Goal: Transaction & Acquisition: Purchase product/service

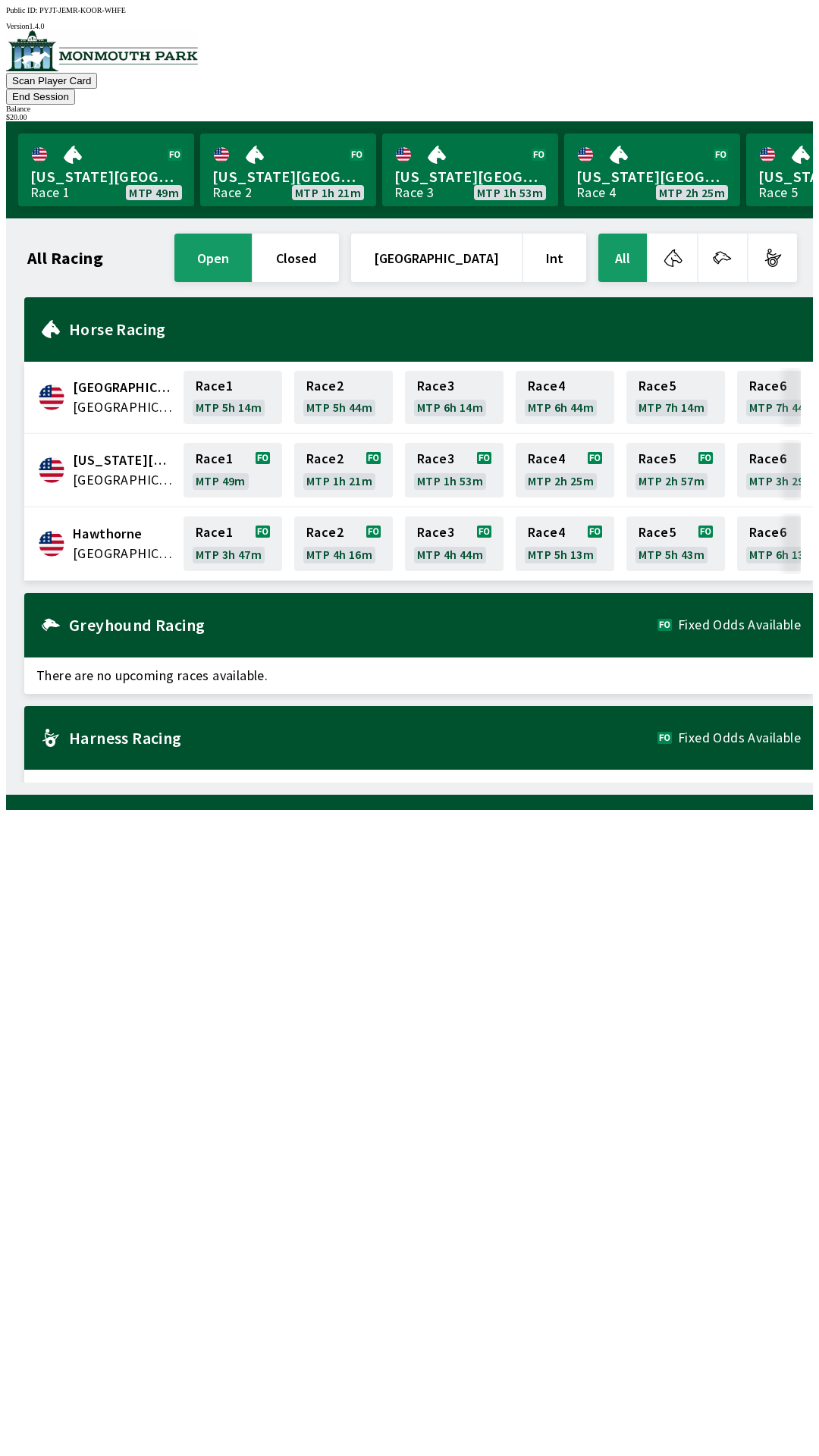
scroll to position [0, 209]
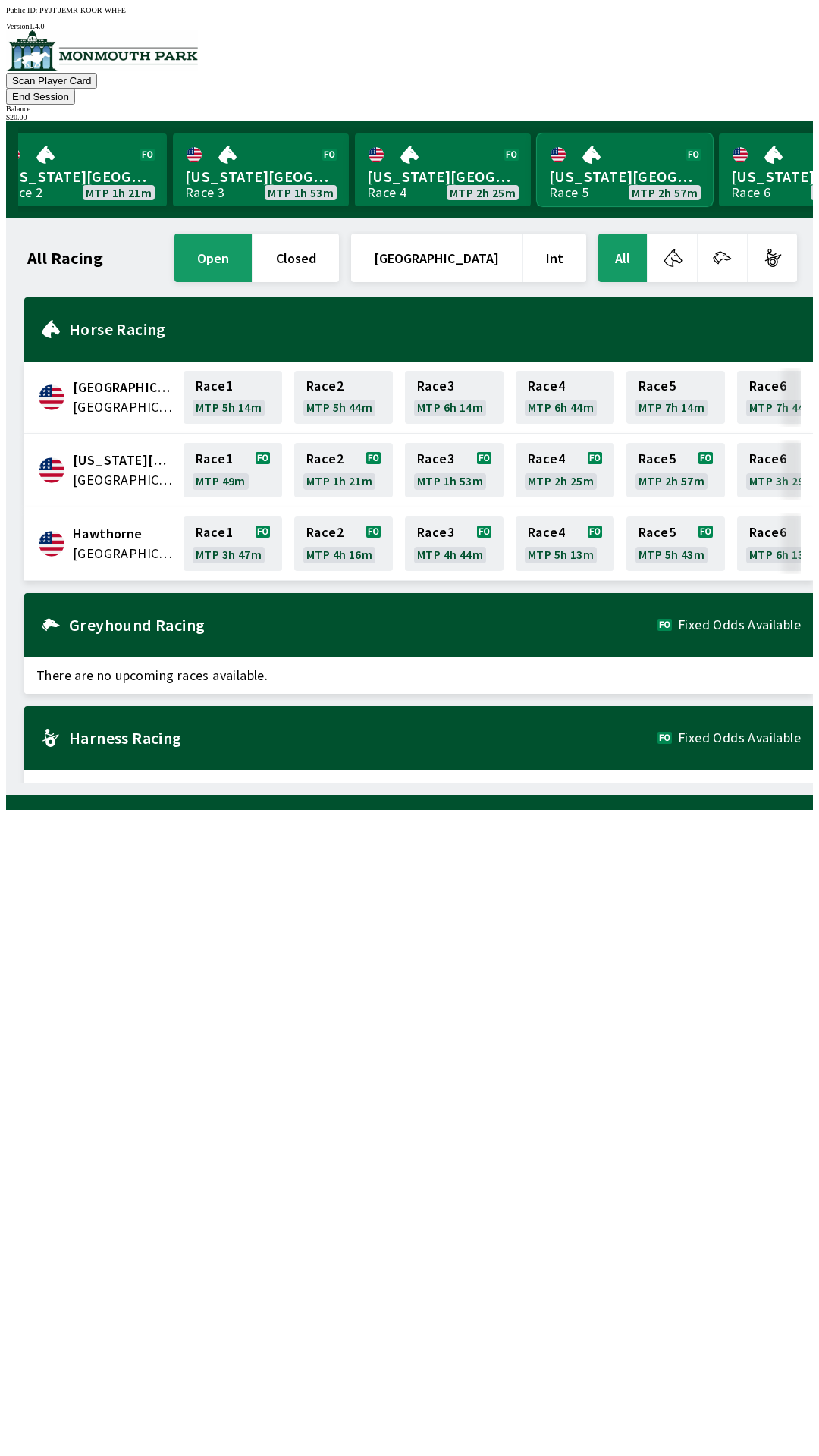
click at [633, 135] on link "[US_STATE] Park Race 5 MTP 2h 57m" at bounding box center [625, 169] width 176 height 73
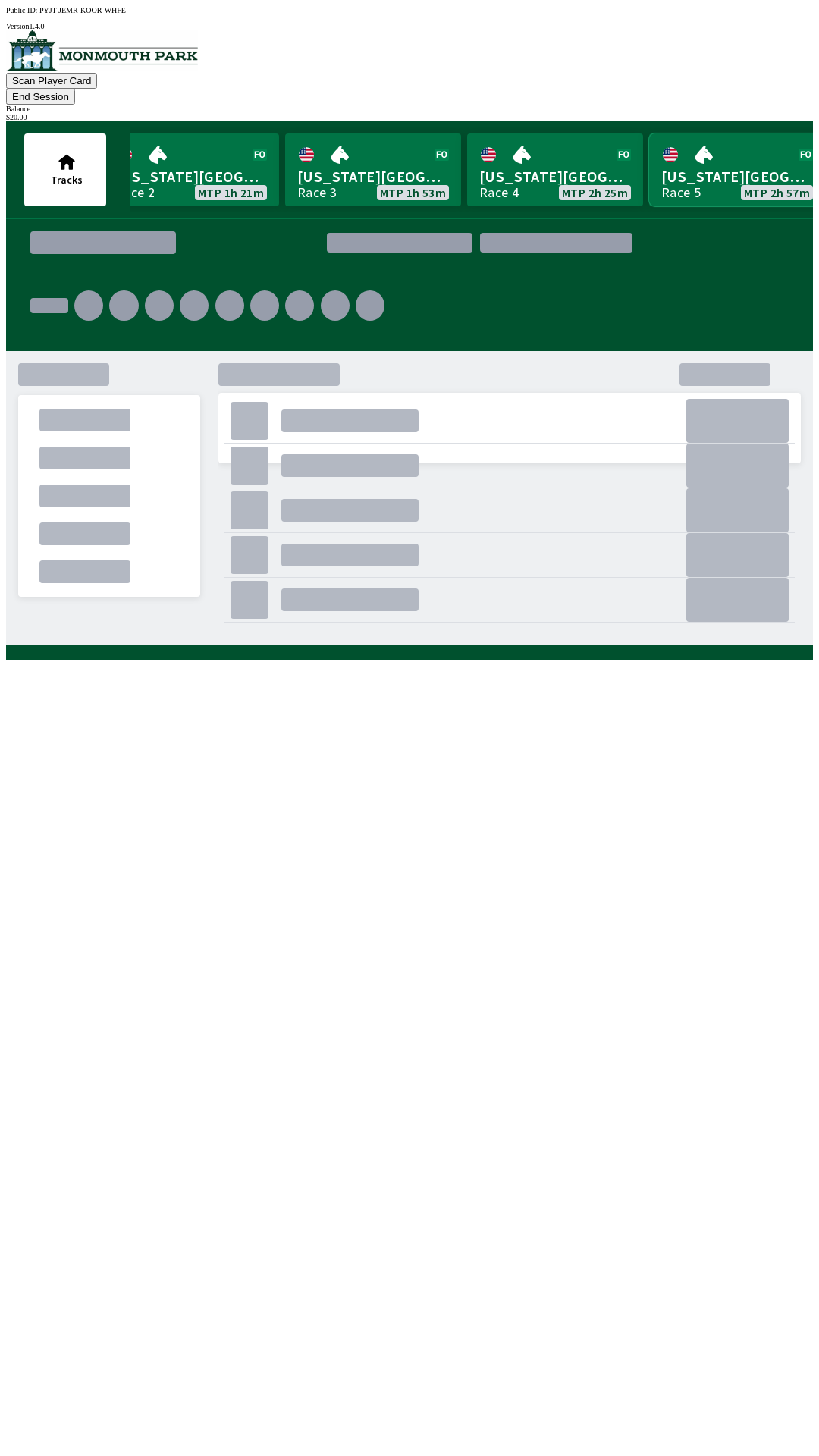
click at [705, 147] on link "[US_STATE] Park Race 5 MTP 2h 57m" at bounding box center [737, 169] width 176 height 73
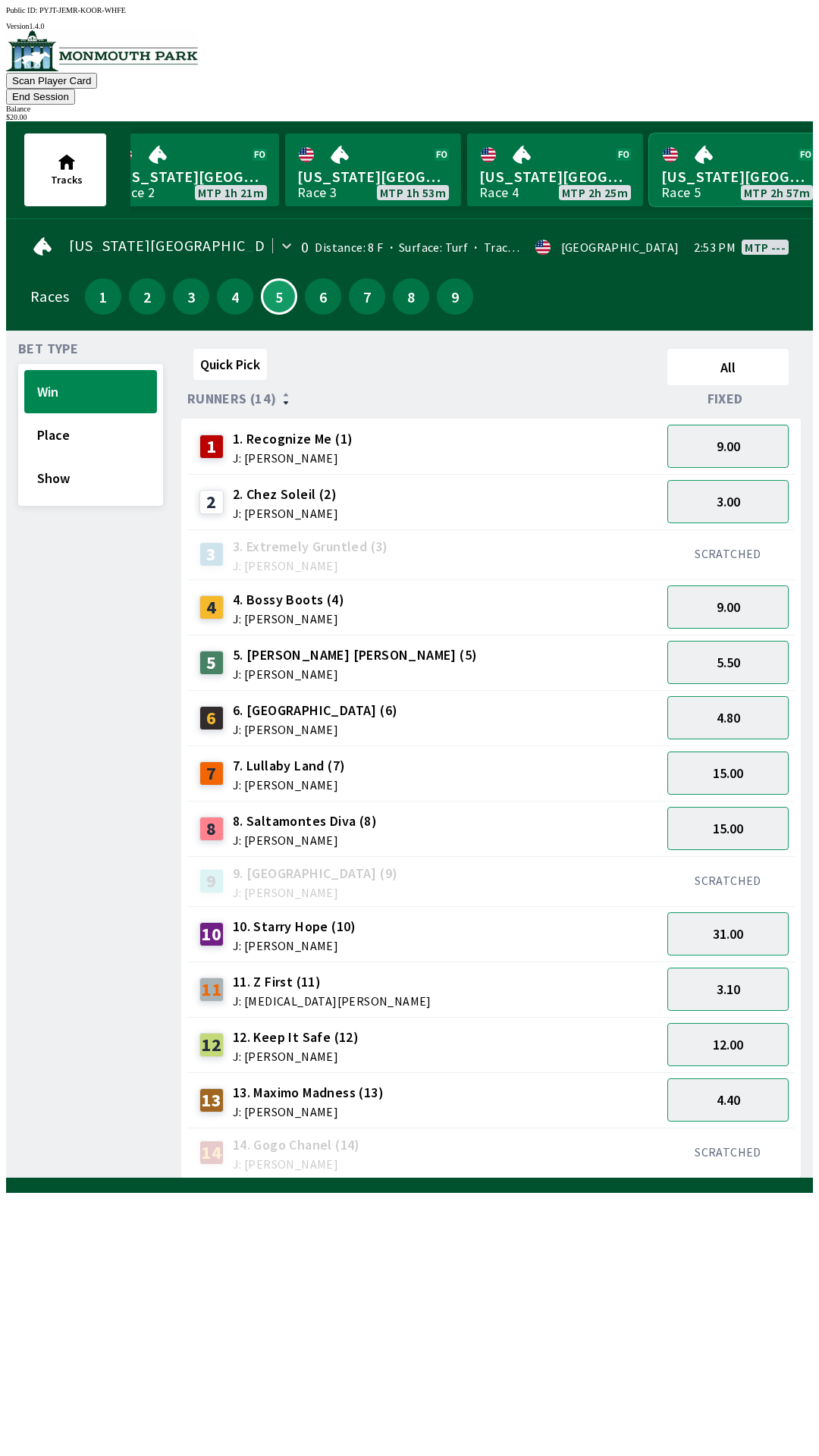
scroll to position [0, 354]
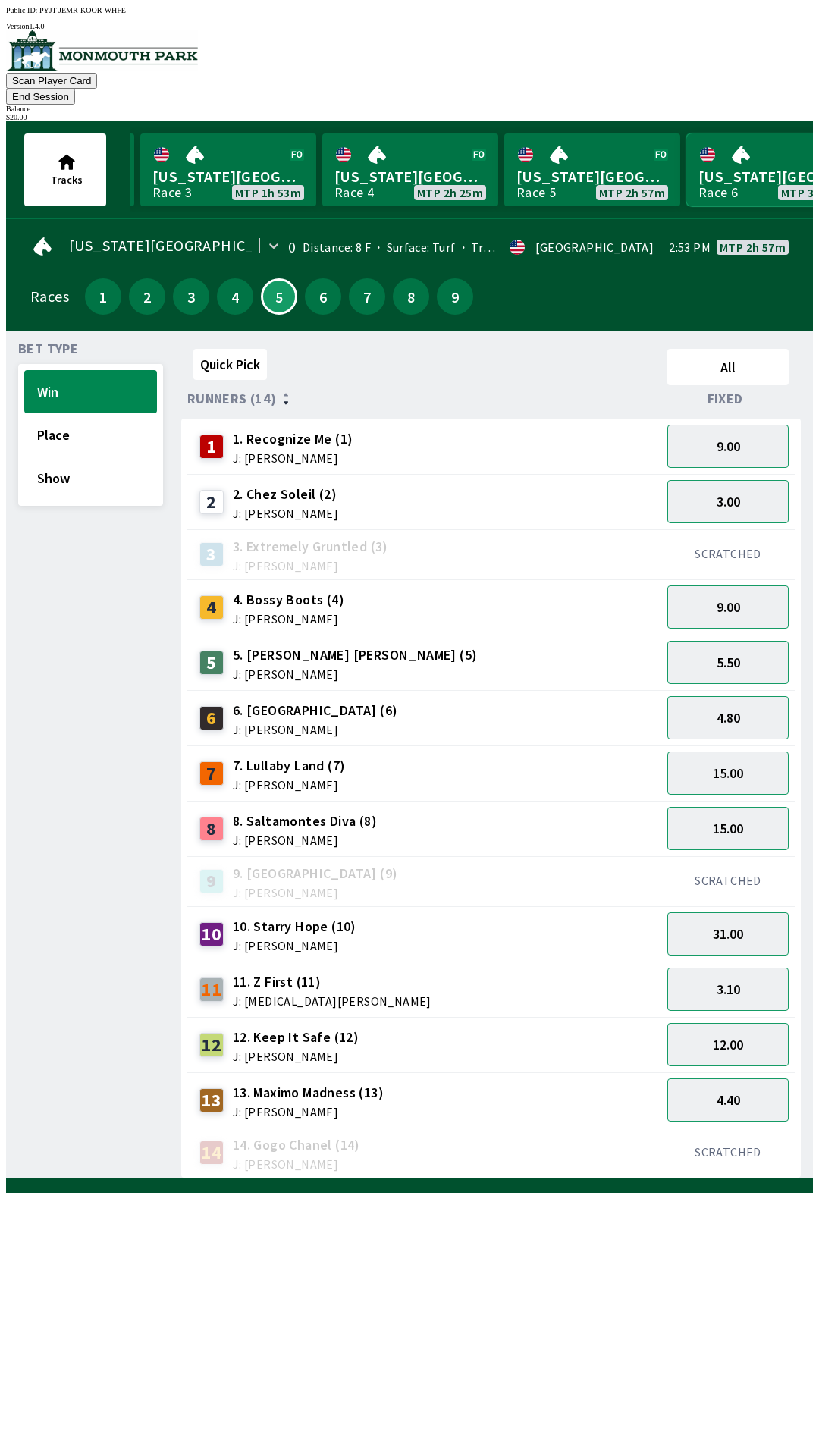
click at [746, 138] on link "[US_STATE] Park Race 6 MTP 3h 29m" at bounding box center [774, 169] width 176 height 73
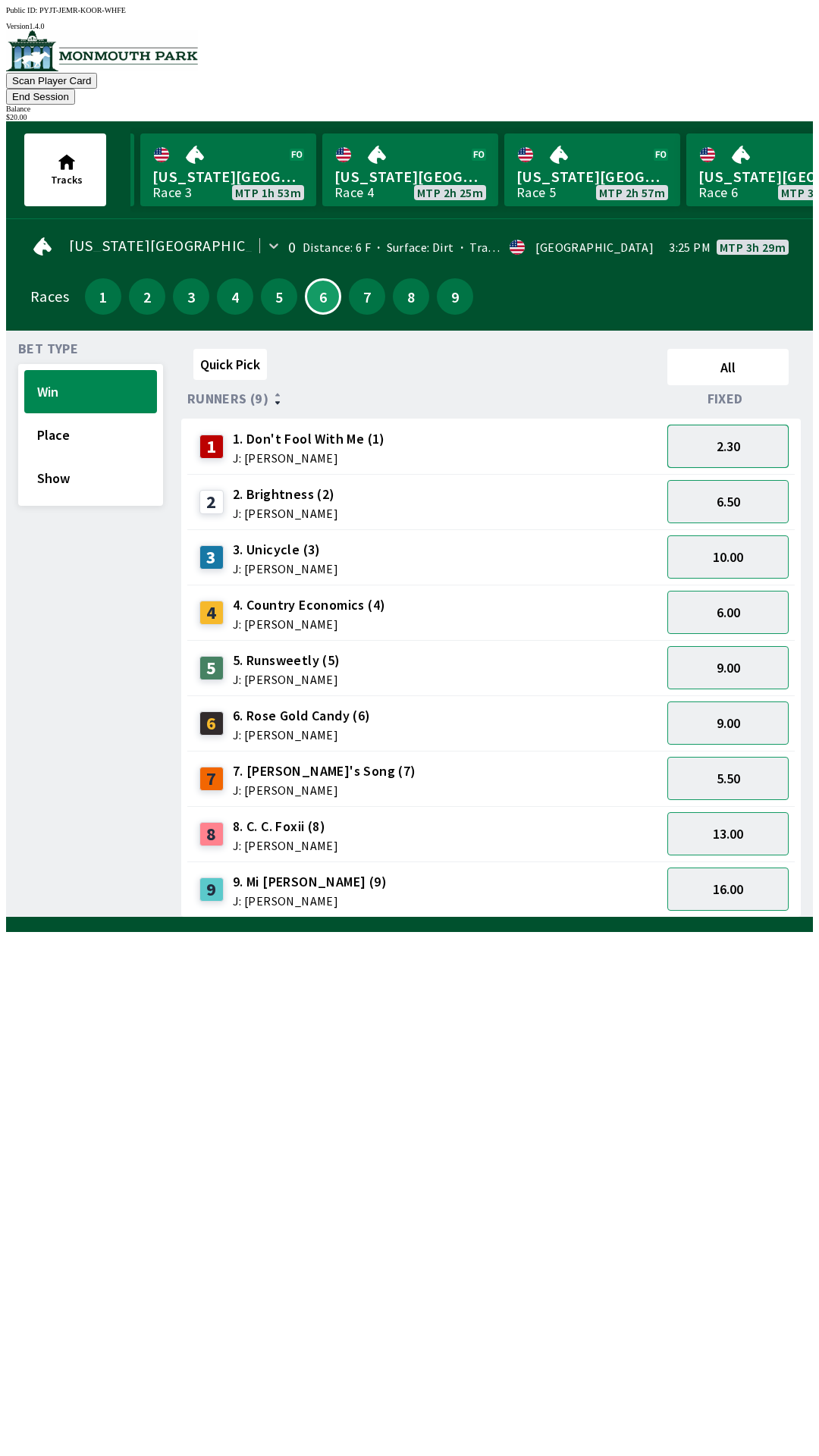
click at [740, 425] on button "2.30" at bounding box center [727, 447] width 121 height 43
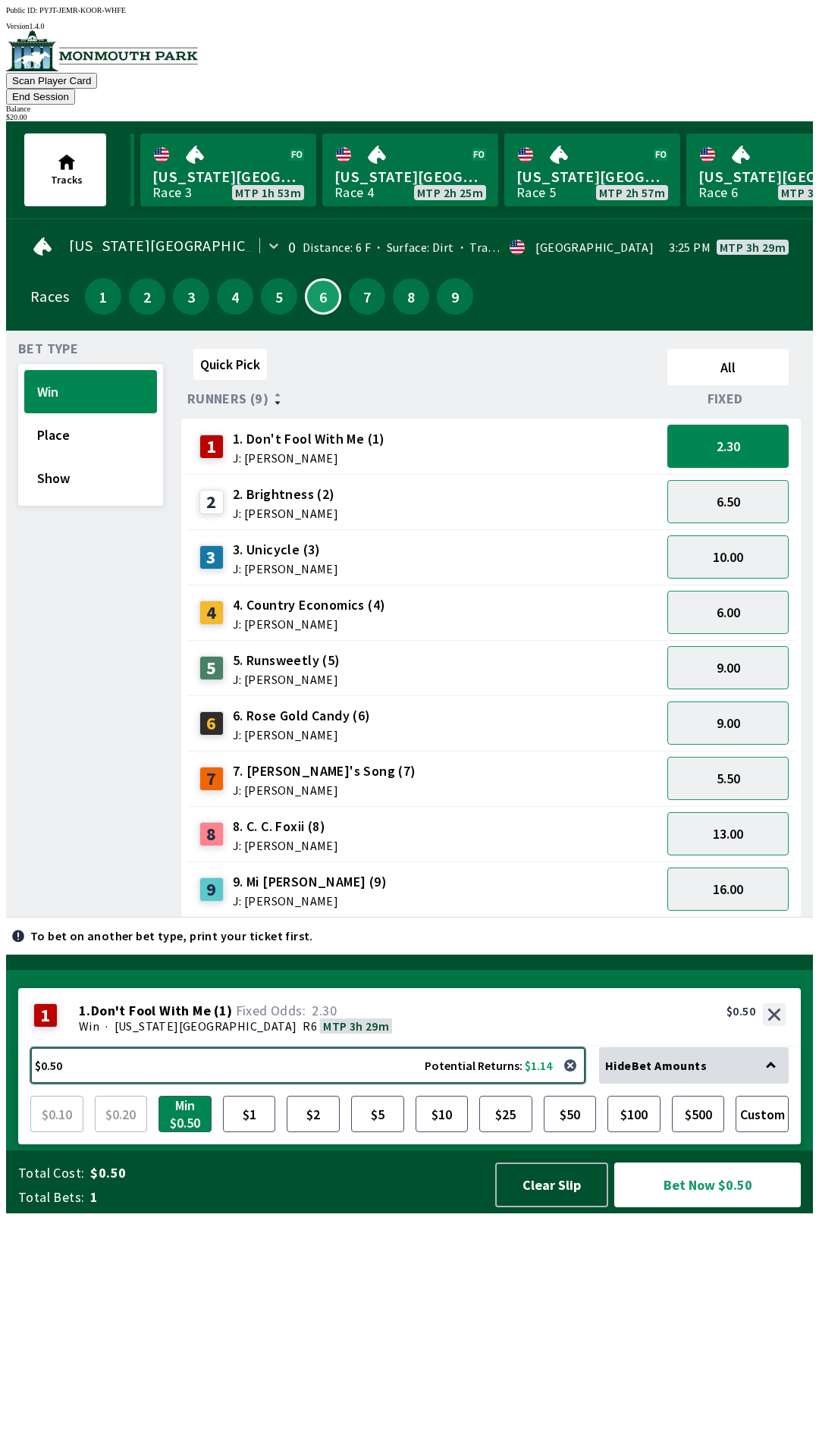
click at [524, 1084] on button "$0.50 Potential Returns: $1.14" at bounding box center [308, 1065] width 555 height 36
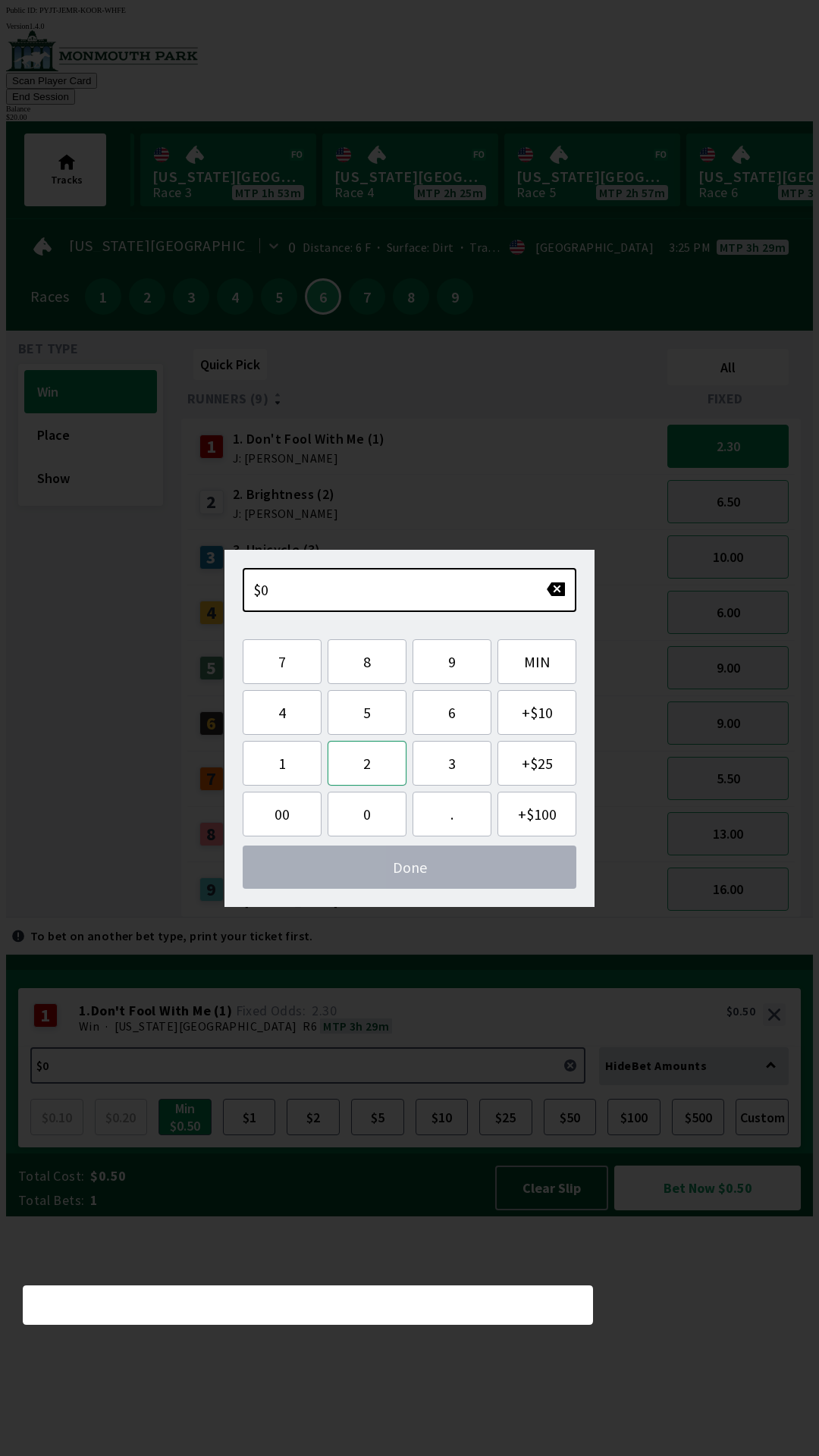
click at [371, 758] on button "2" at bounding box center [366, 763] width 79 height 45
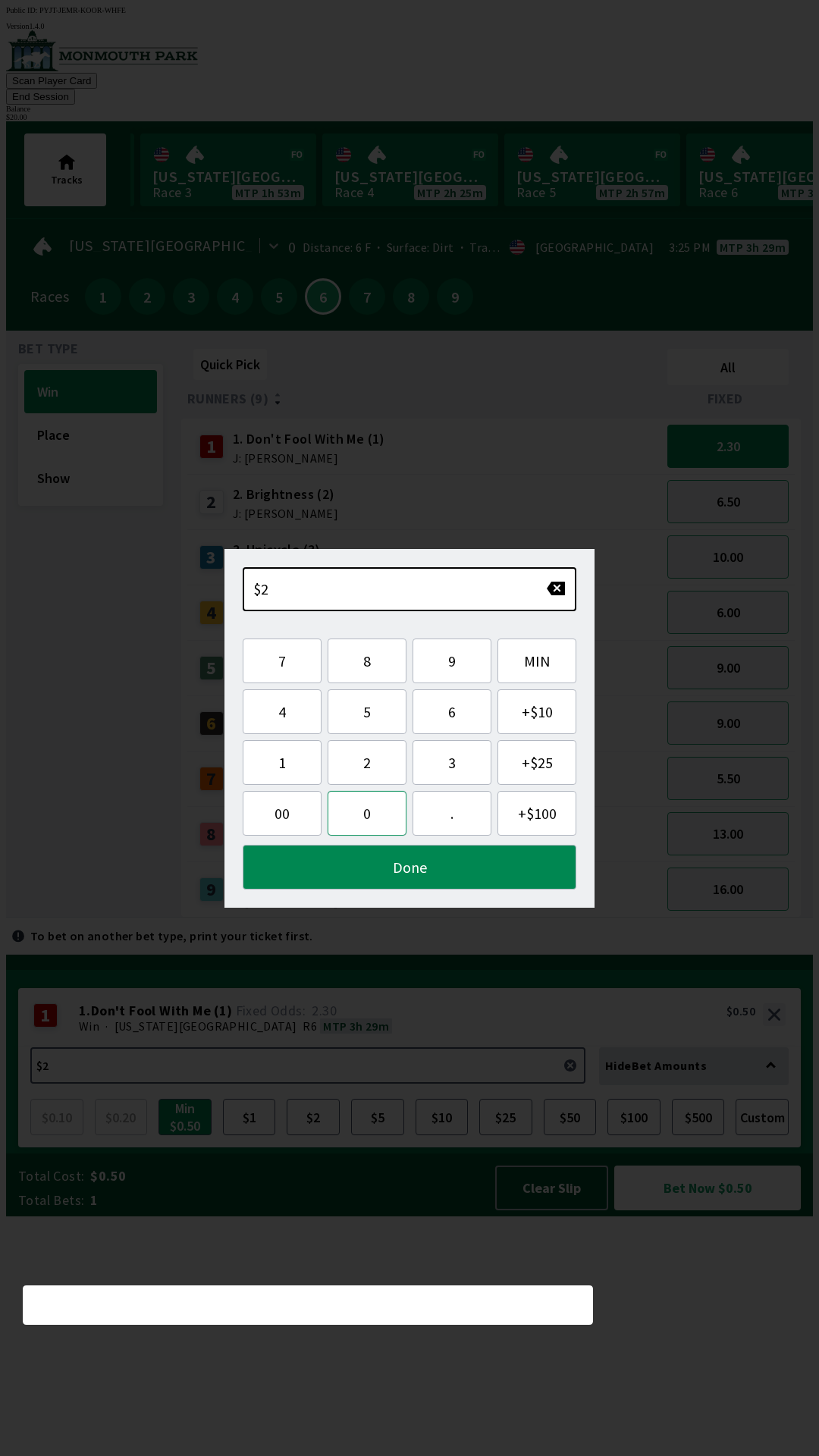
click at [363, 816] on button "0" at bounding box center [366, 813] width 79 height 45
click at [456, 868] on button "Done" at bounding box center [410, 868] width 333 height 45
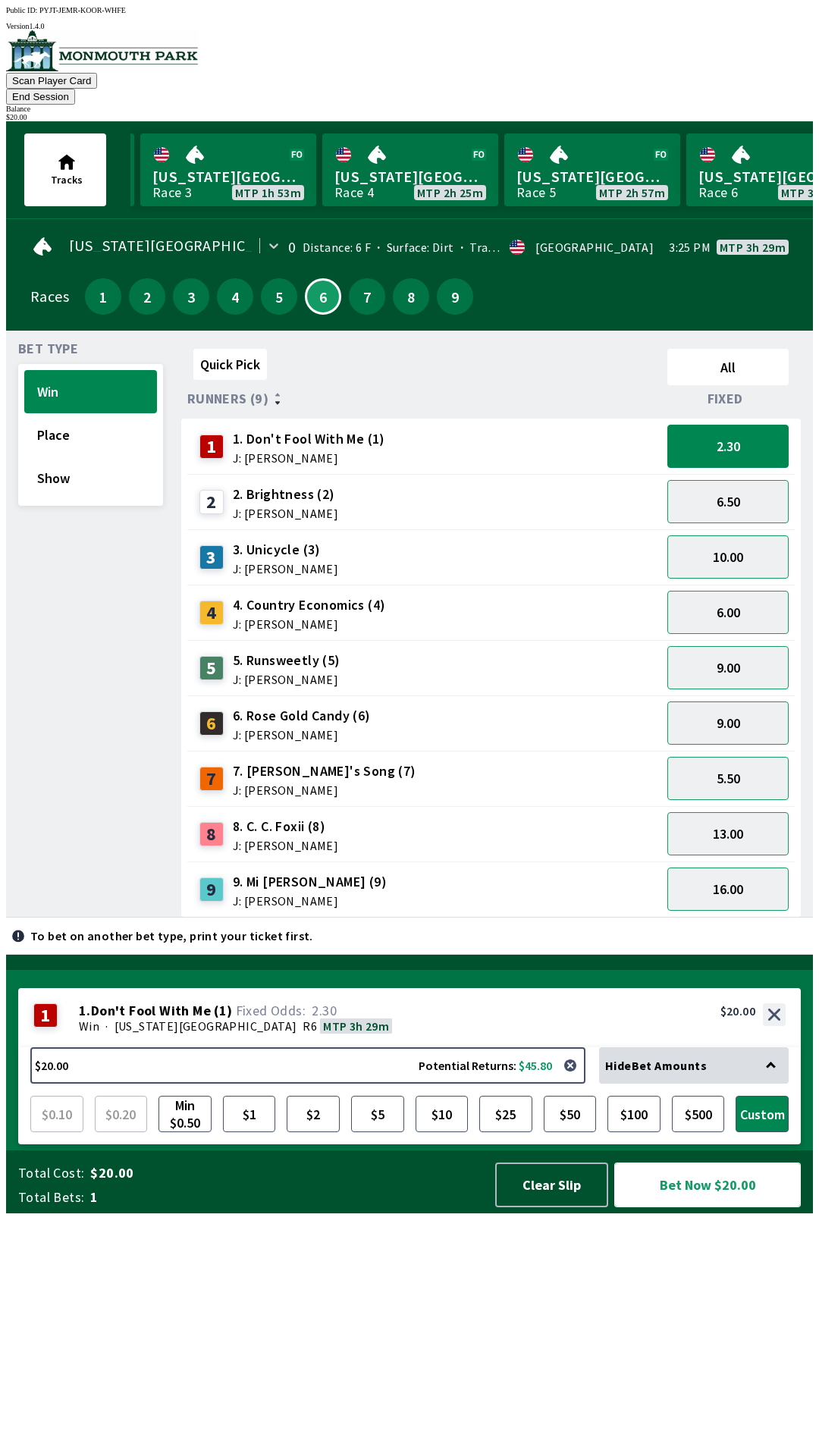
click at [715, 1207] on button "Bet Now $20.00" at bounding box center [708, 1185] width 187 height 45
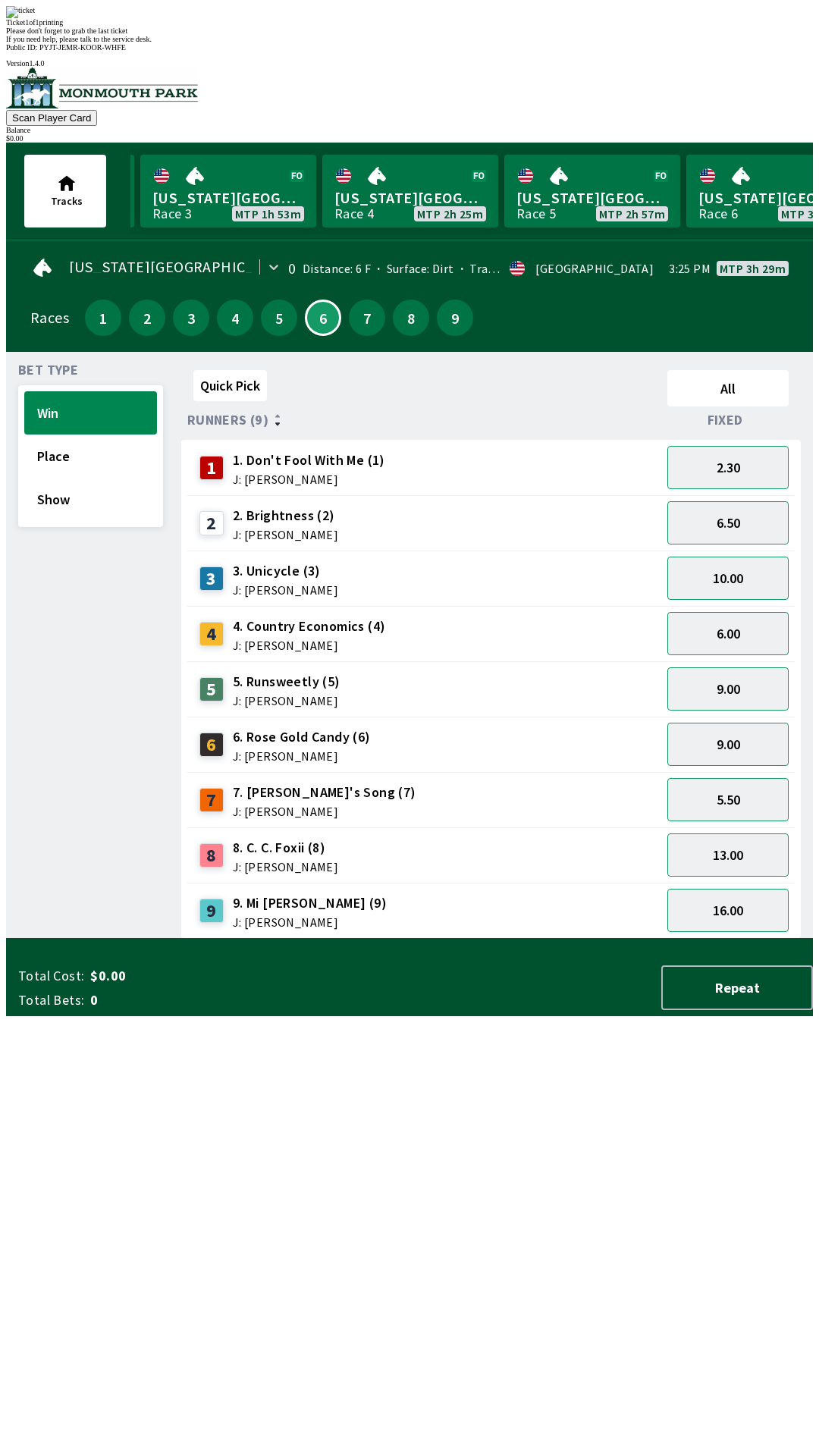
click at [685, 939] on div "Quick Pick All Runners (9) Fixed 1 1. Don't Fool With Me (1) J: [PERSON_NAME] 2…" at bounding box center [497, 651] width 632 height 575
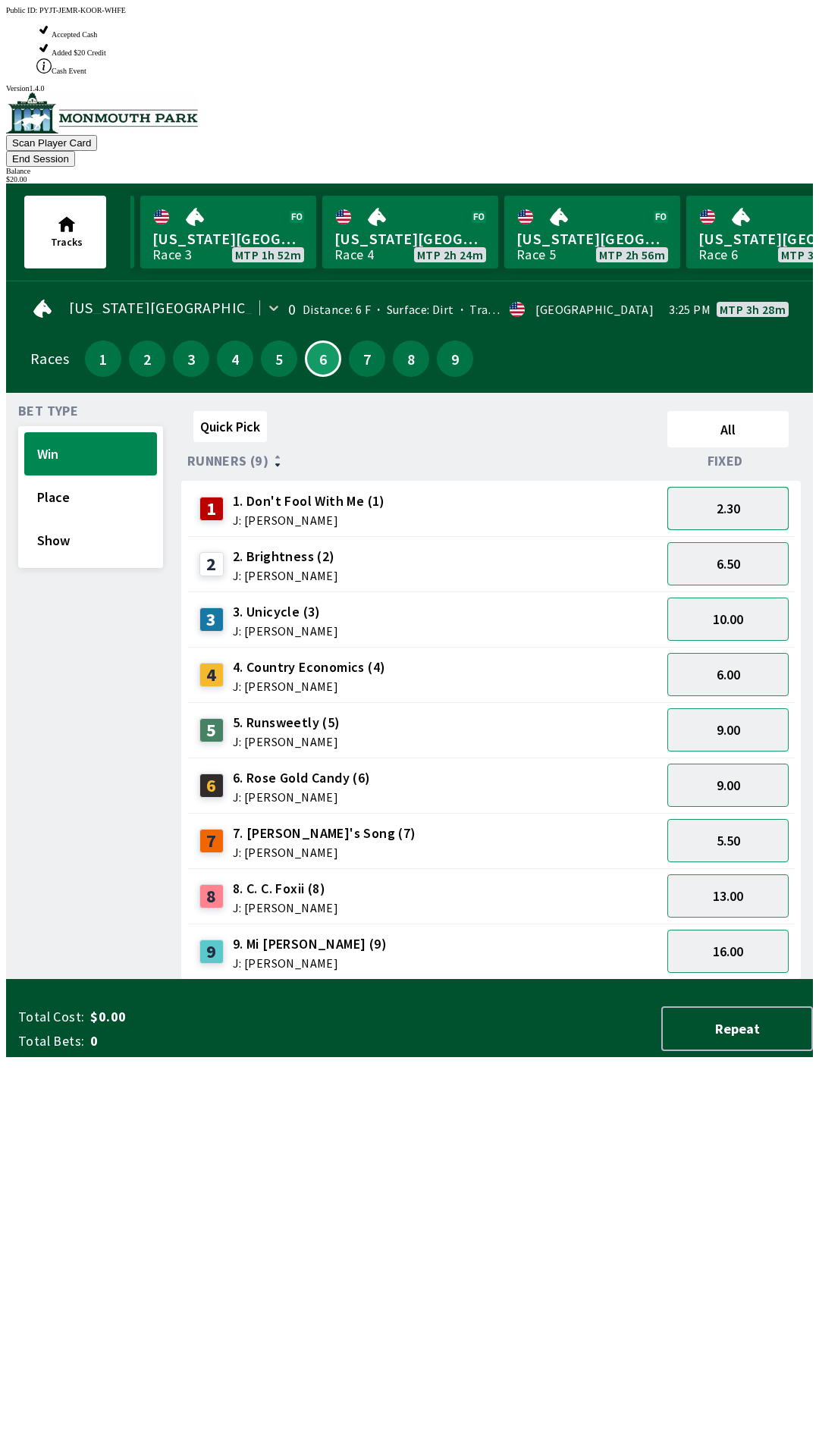
click at [740, 486] on button "2.30" at bounding box center [727, 508] width 121 height 43
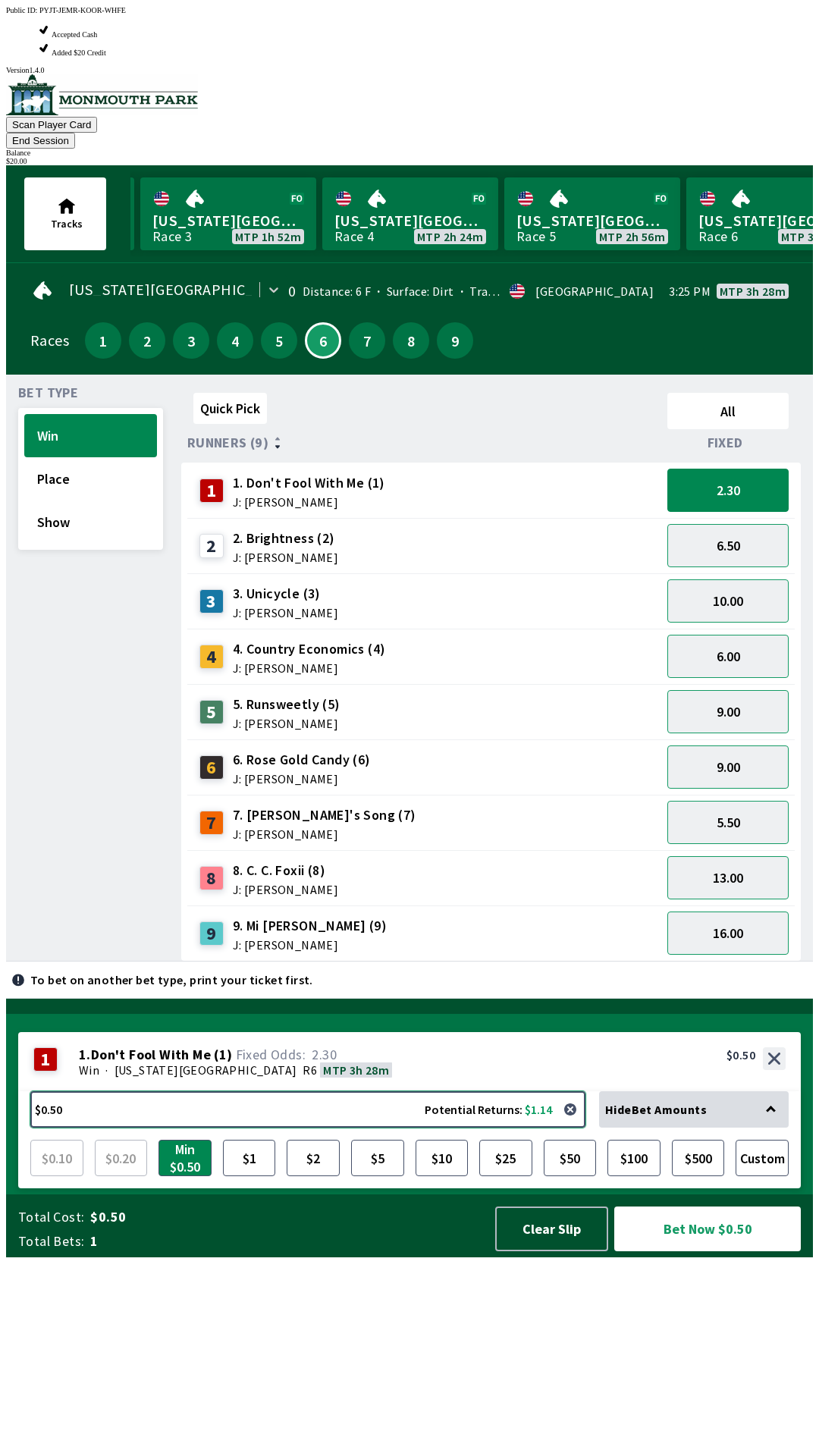
click at [403, 1128] on button "$0.50 Potential Returns: $1.14" at bounding box center [308, 1109] width 555 height 36
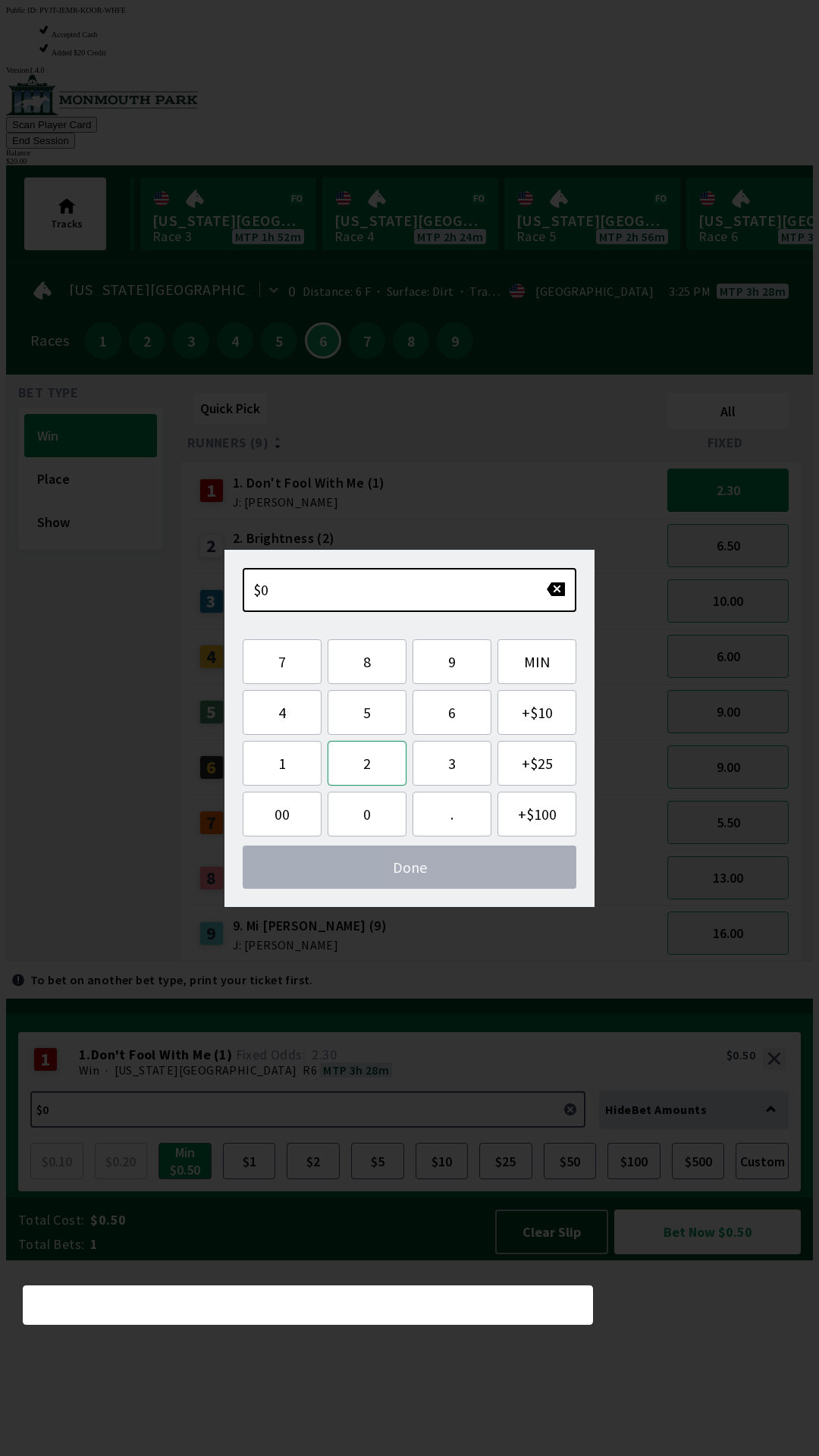
click at [383, 766] on button "2" at bounding box center [366, 763] width 79 height 45
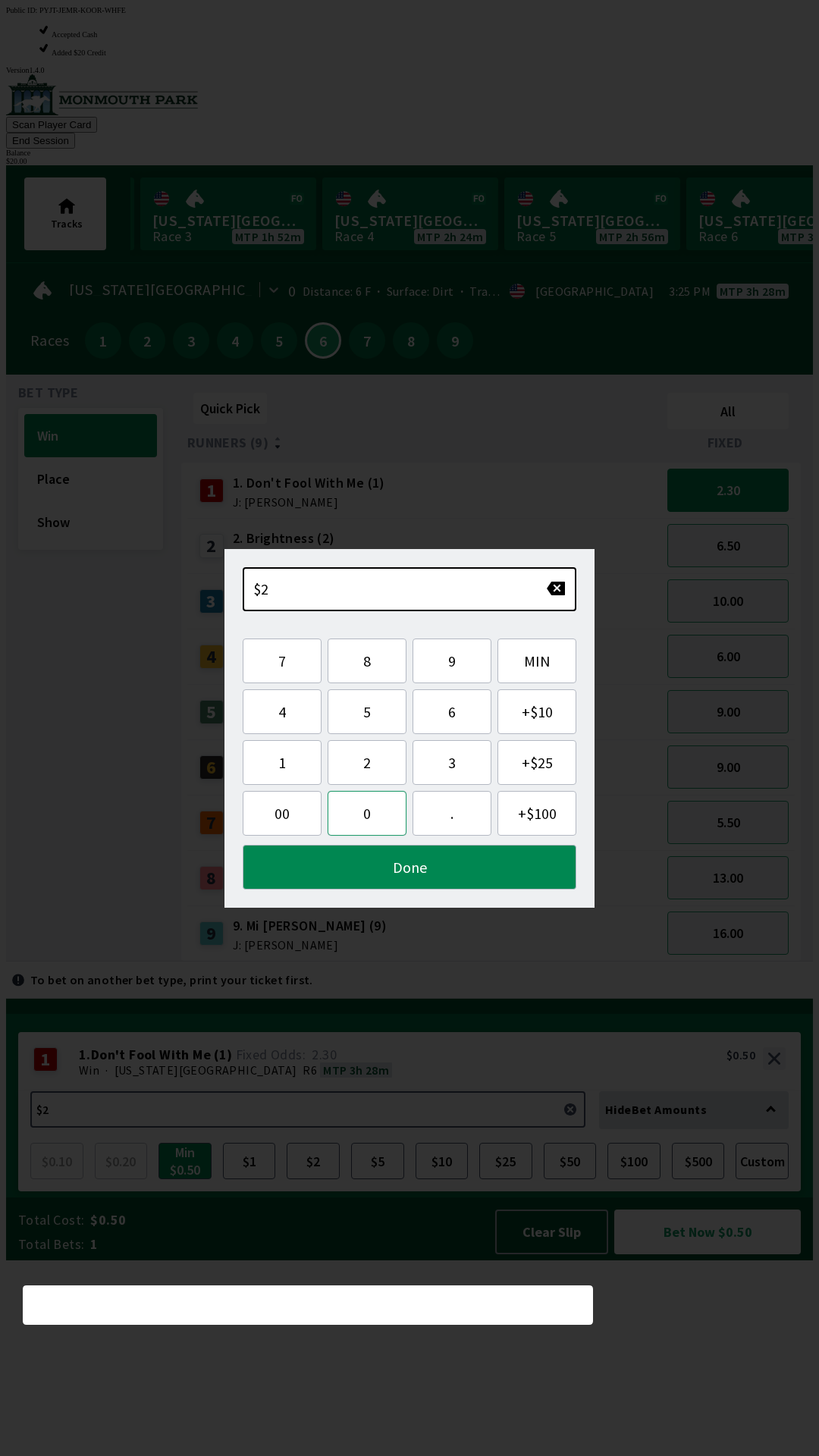
click at [368, 814] on button "0" at bounding box center [366, 813] width 79 height 45
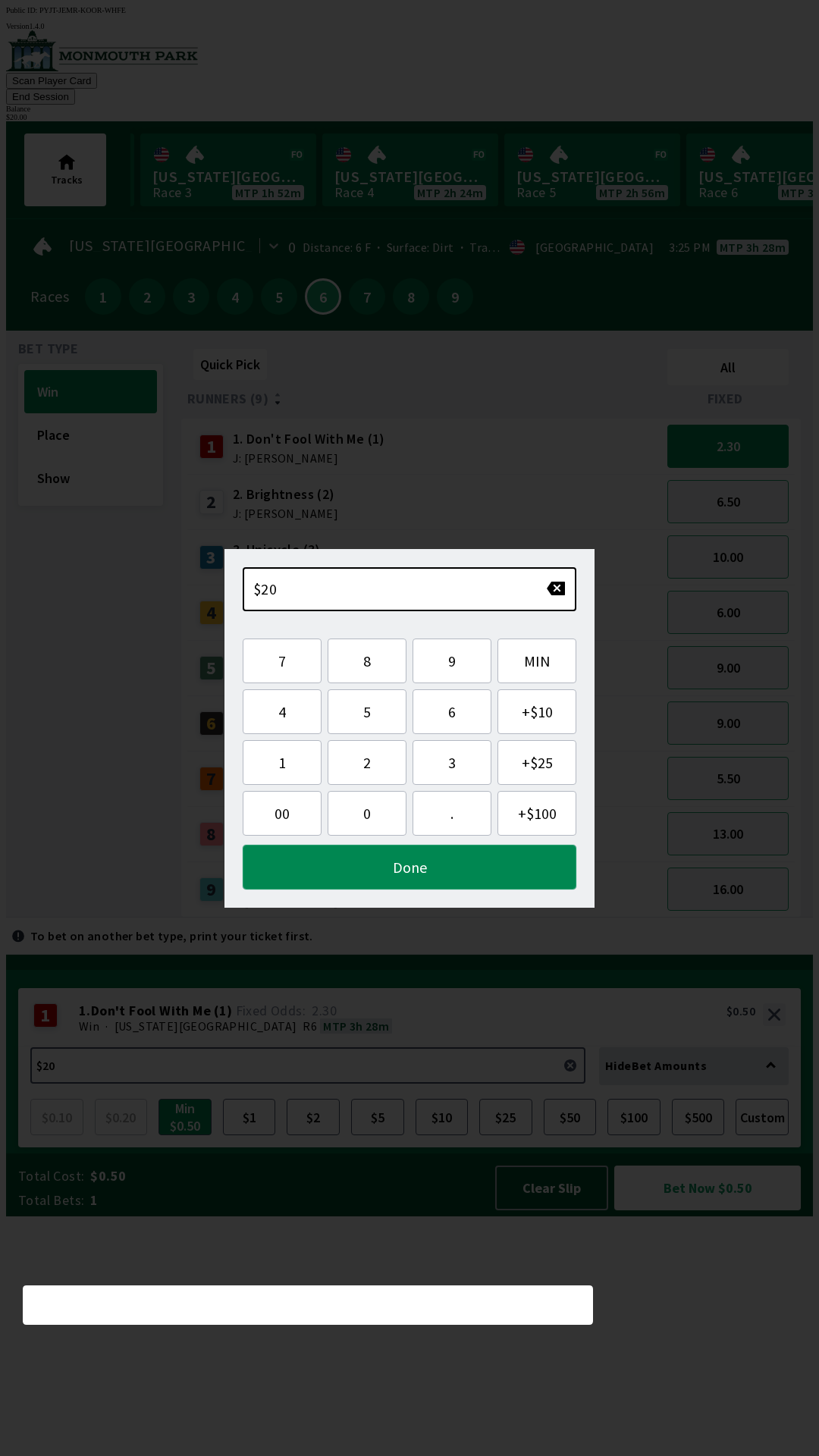
click at [414, 865] on button "Done" at bounding box center [410, 868] width 333 height 45
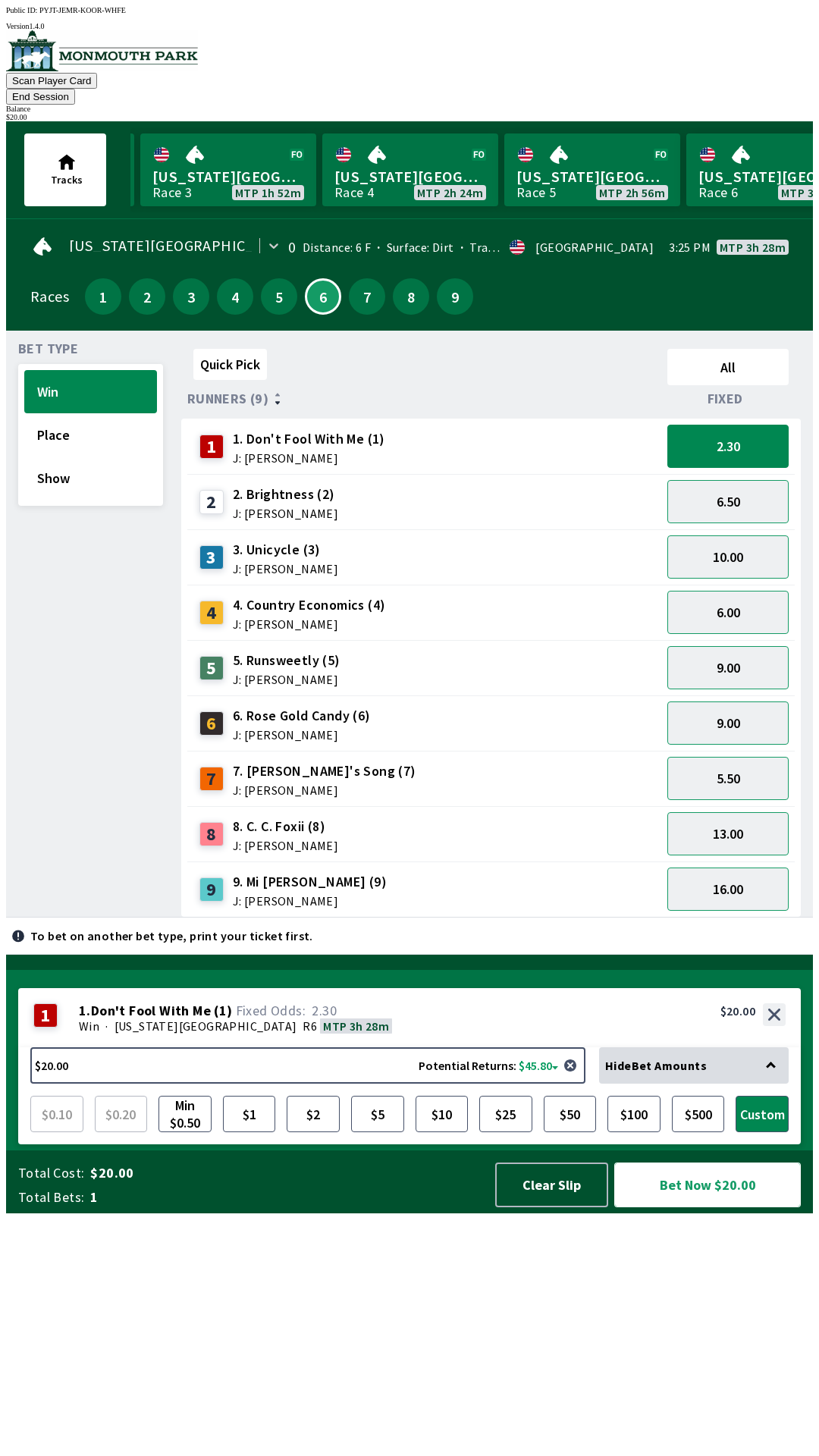
click at [702, 1207] on button "Bet Now $20.00" at bounding box center [708, 1185] width 187 height 45
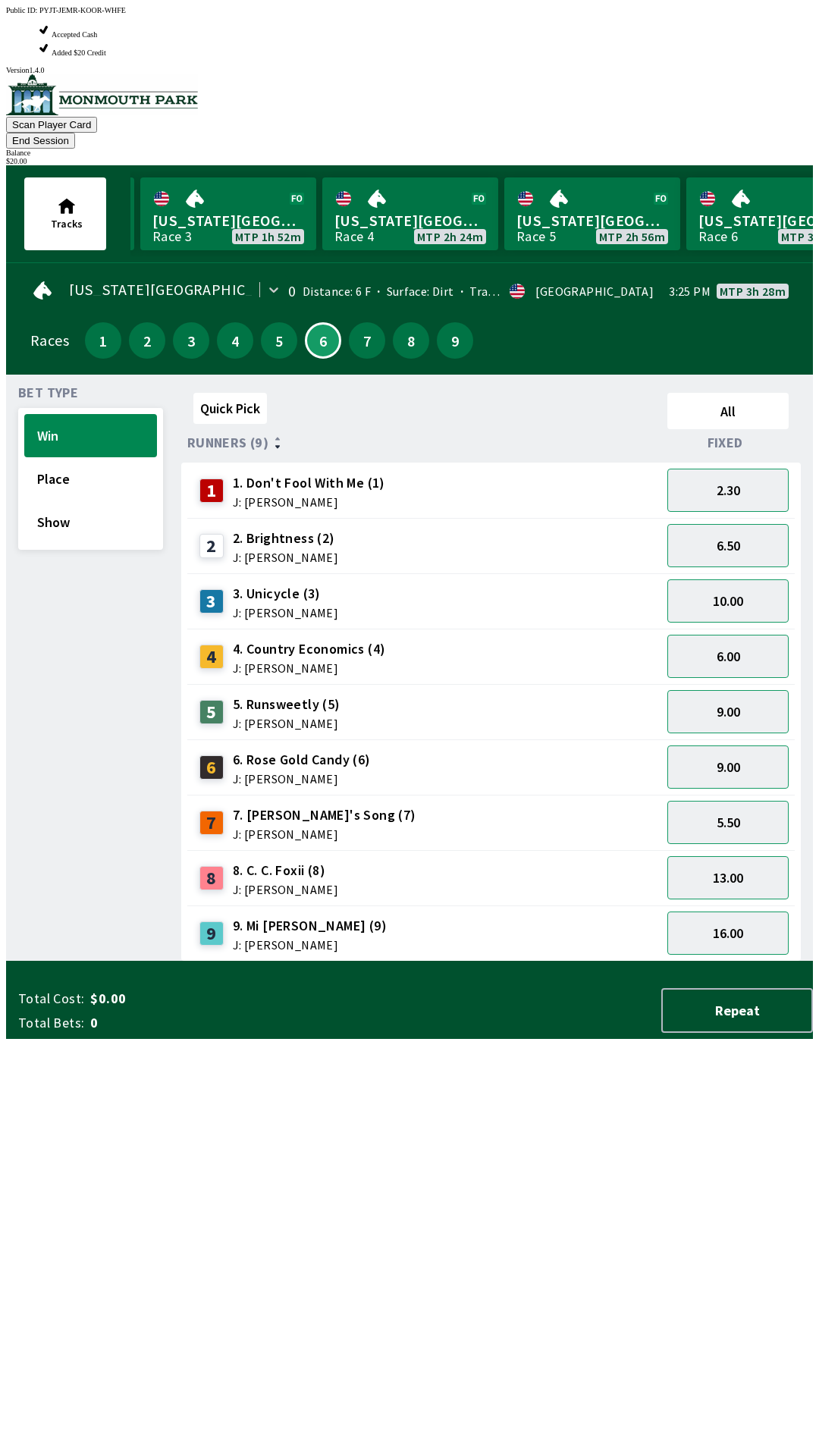
click at [557, 582] on div "3 3. Unicycle (3) J: [PERSON_NAME]" at bounding box center [424, 601] width 462 height 38
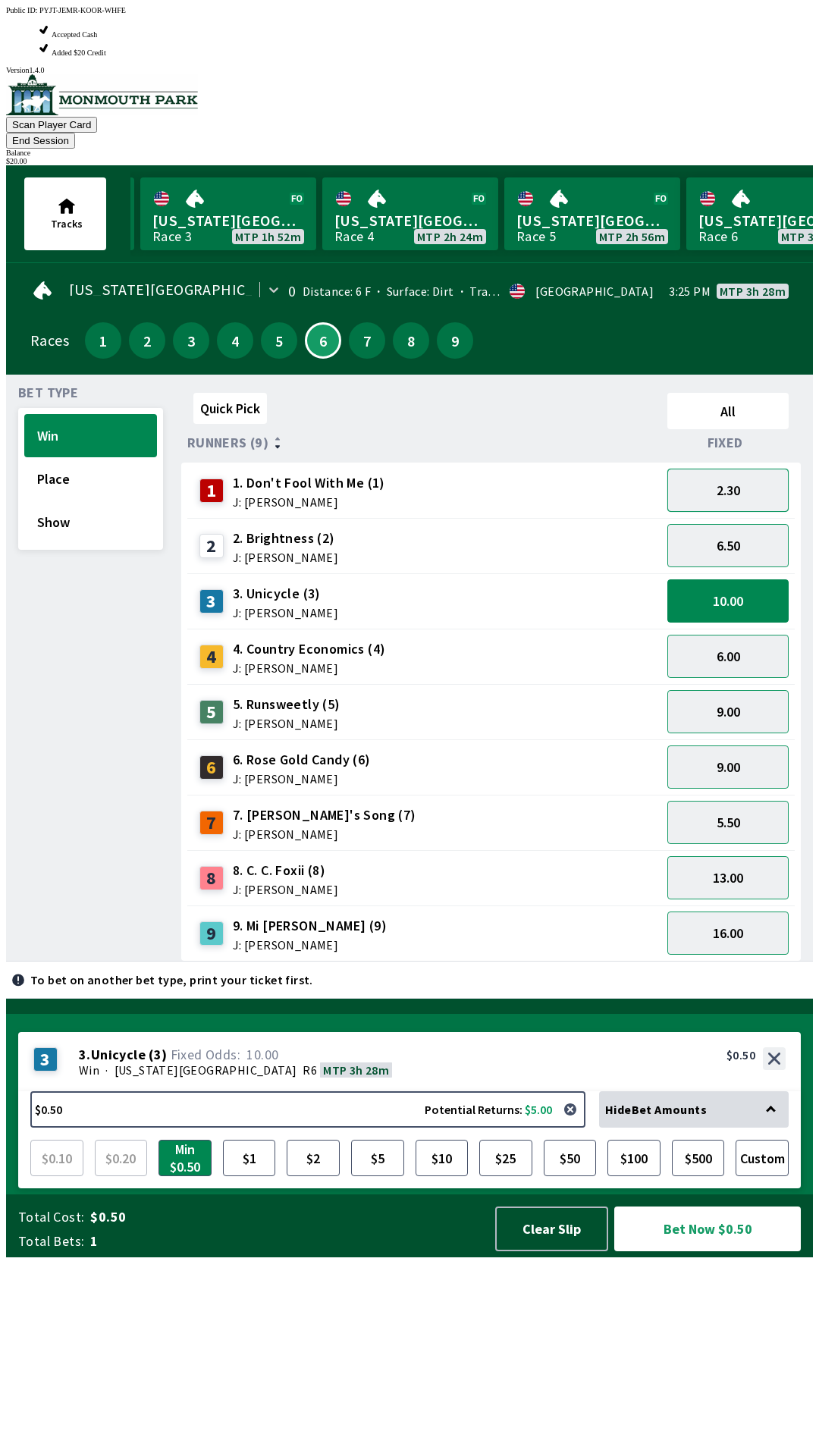
click at [729, 468] on button "2.30" at bounding box center [727, 490] width 121 height 43
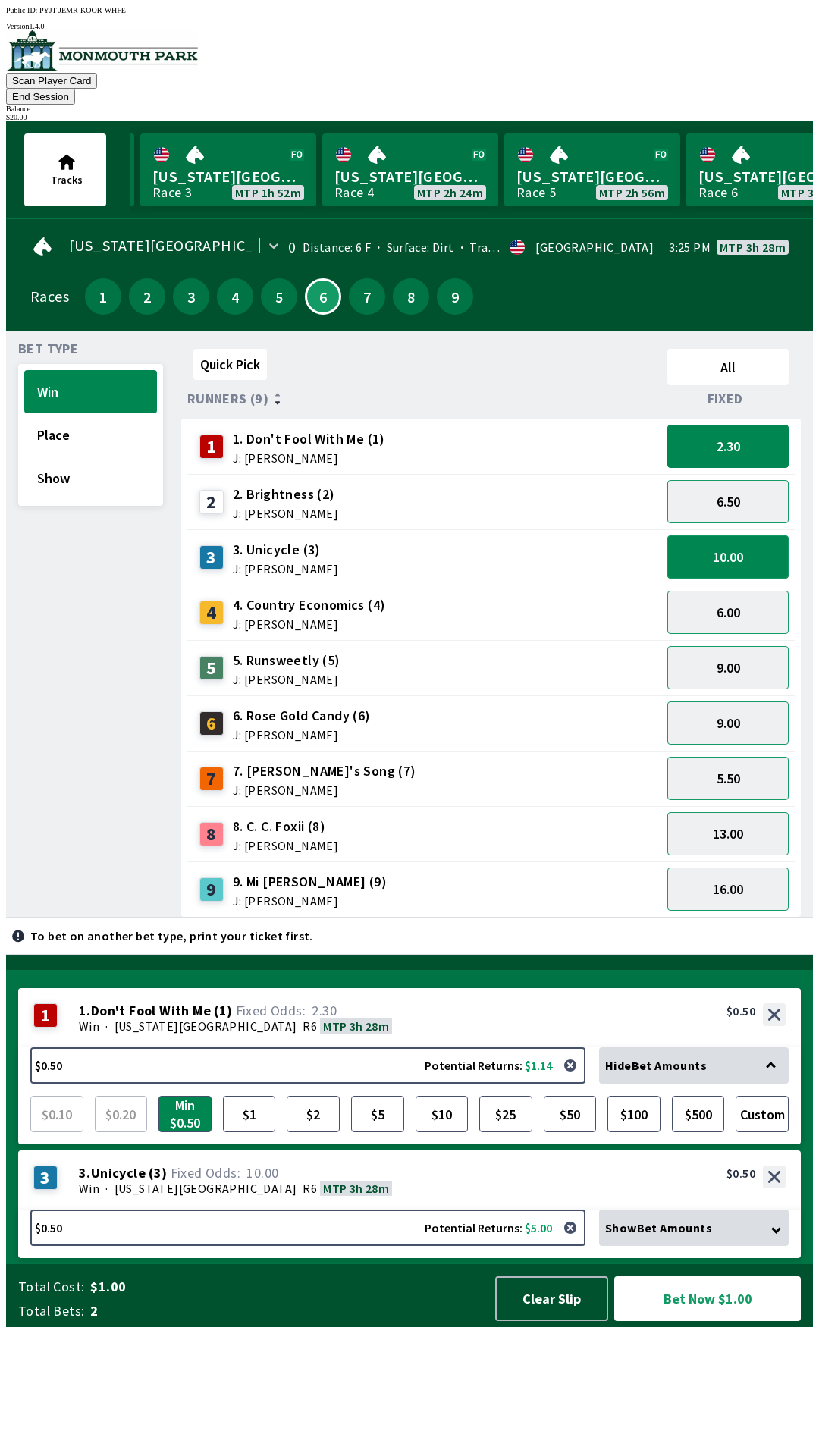
click at [740, 538] on button "10.00" at bounding box center [727, 557] width 121 height 43
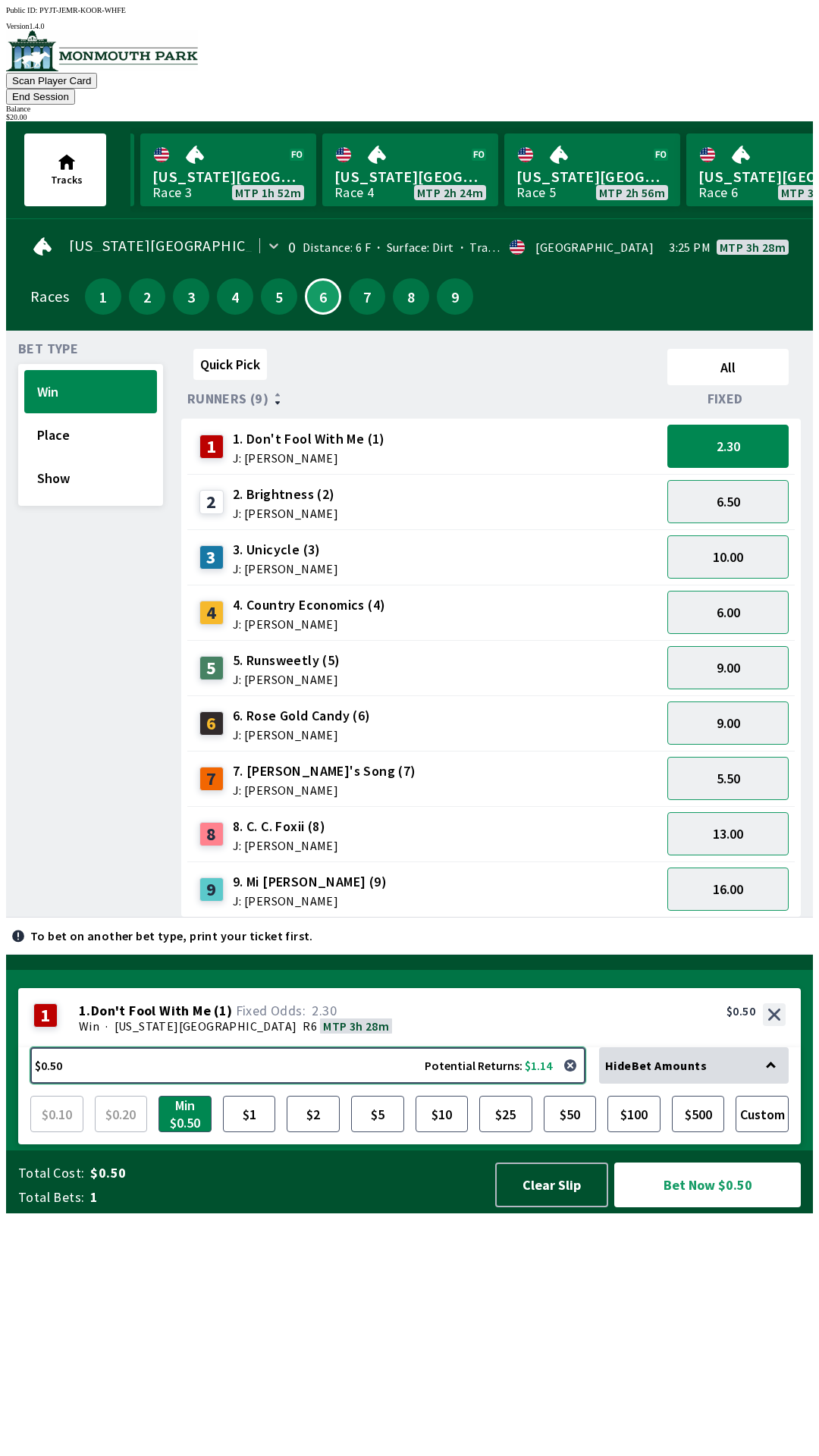
click at [431, 1084] on button "$0.50 Potential Returns: $1.14" at bounding box center [308, 1065] width 555 height 36
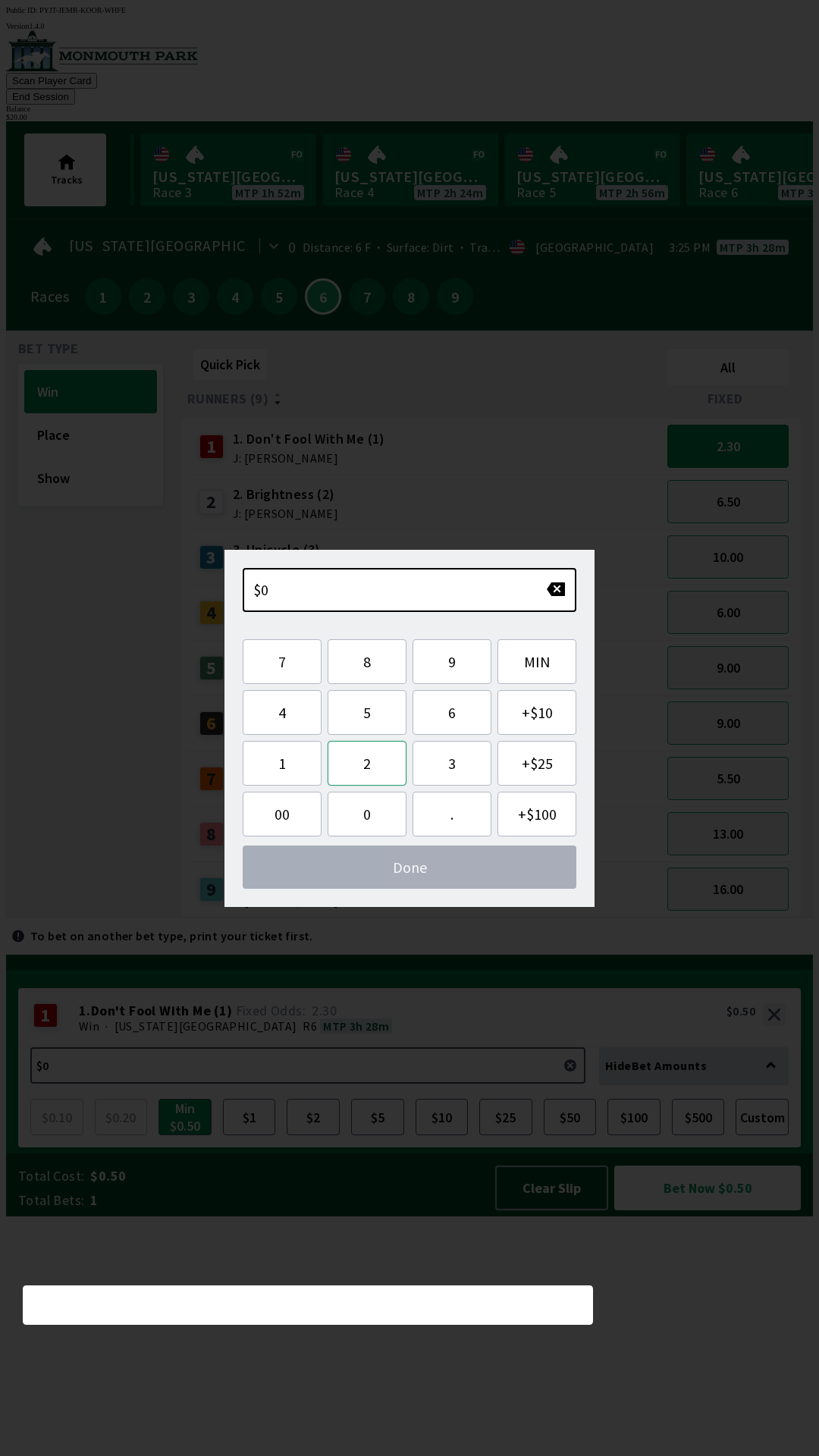
click at [381, 749] on button "2" at bounding box center [366, 763] width 79 height 45
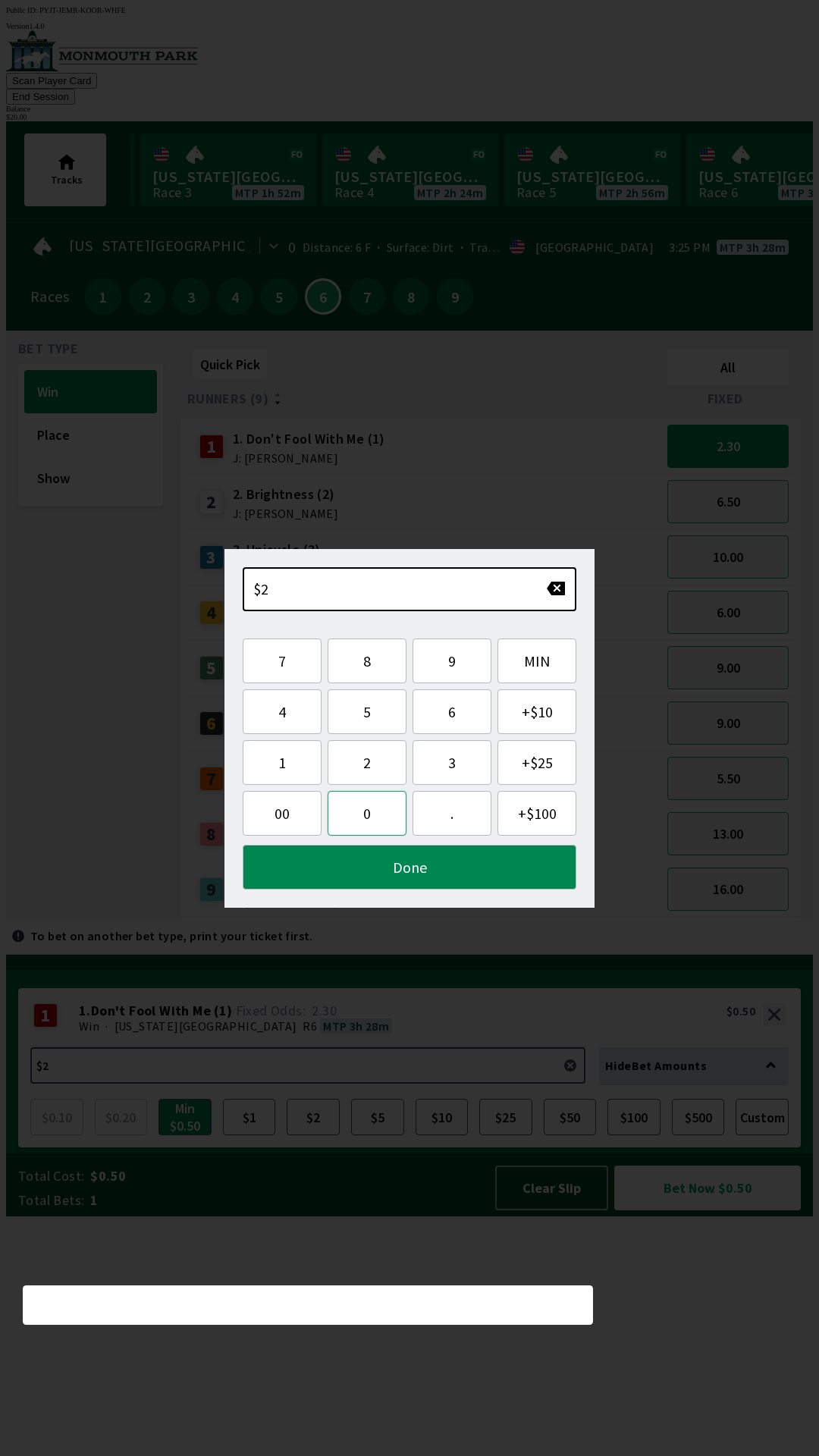
click at [374, 814] on button "0" at bounding box center [366, 813] width 79 height 45
click at [416, 868] on button "Done" at bounding box center [410, 868] width 333 height 45
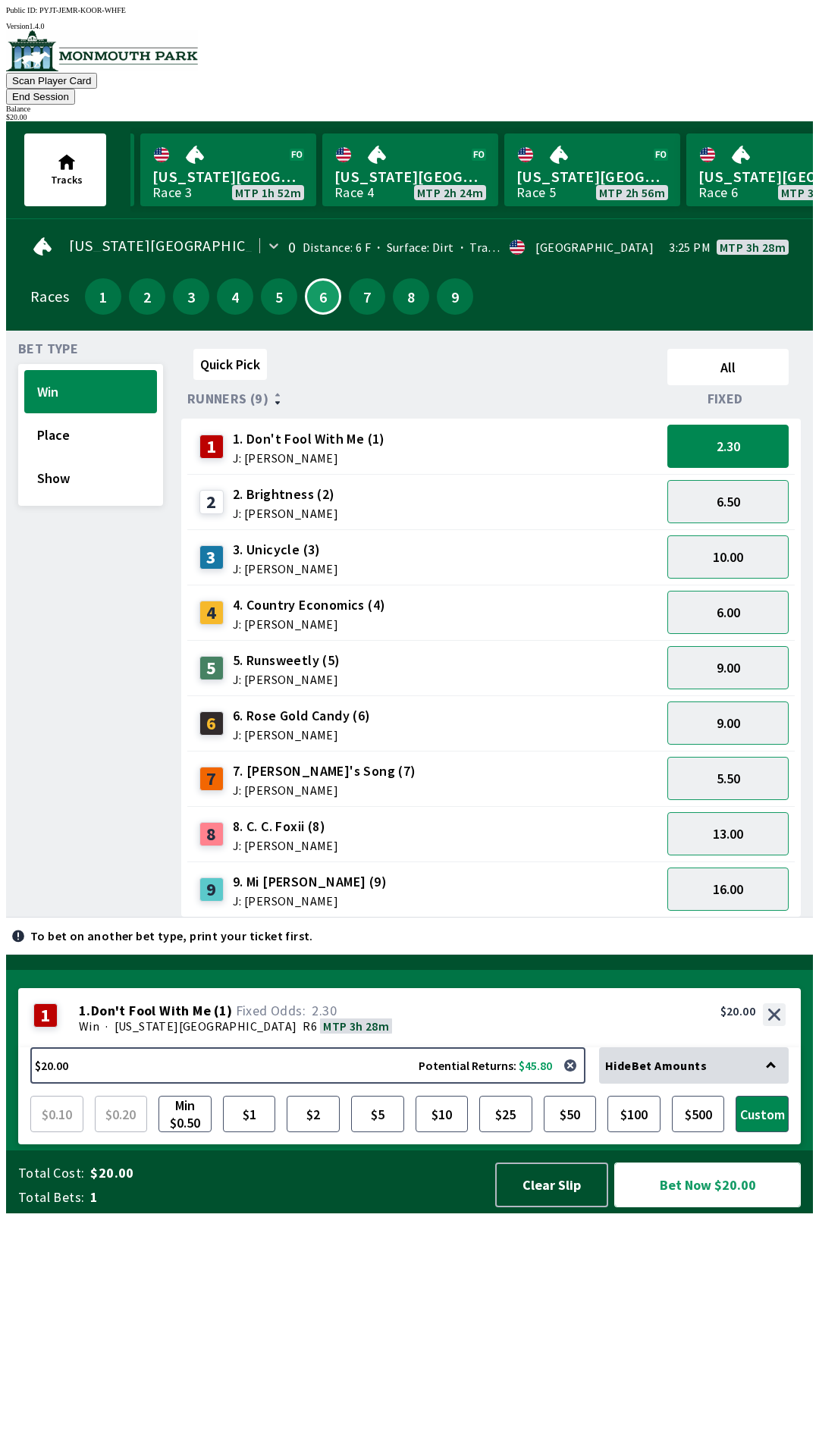
click at [698, 1207] on button "Bet Now $20.00" at bounding box center [708, 1185] width 187 height 45
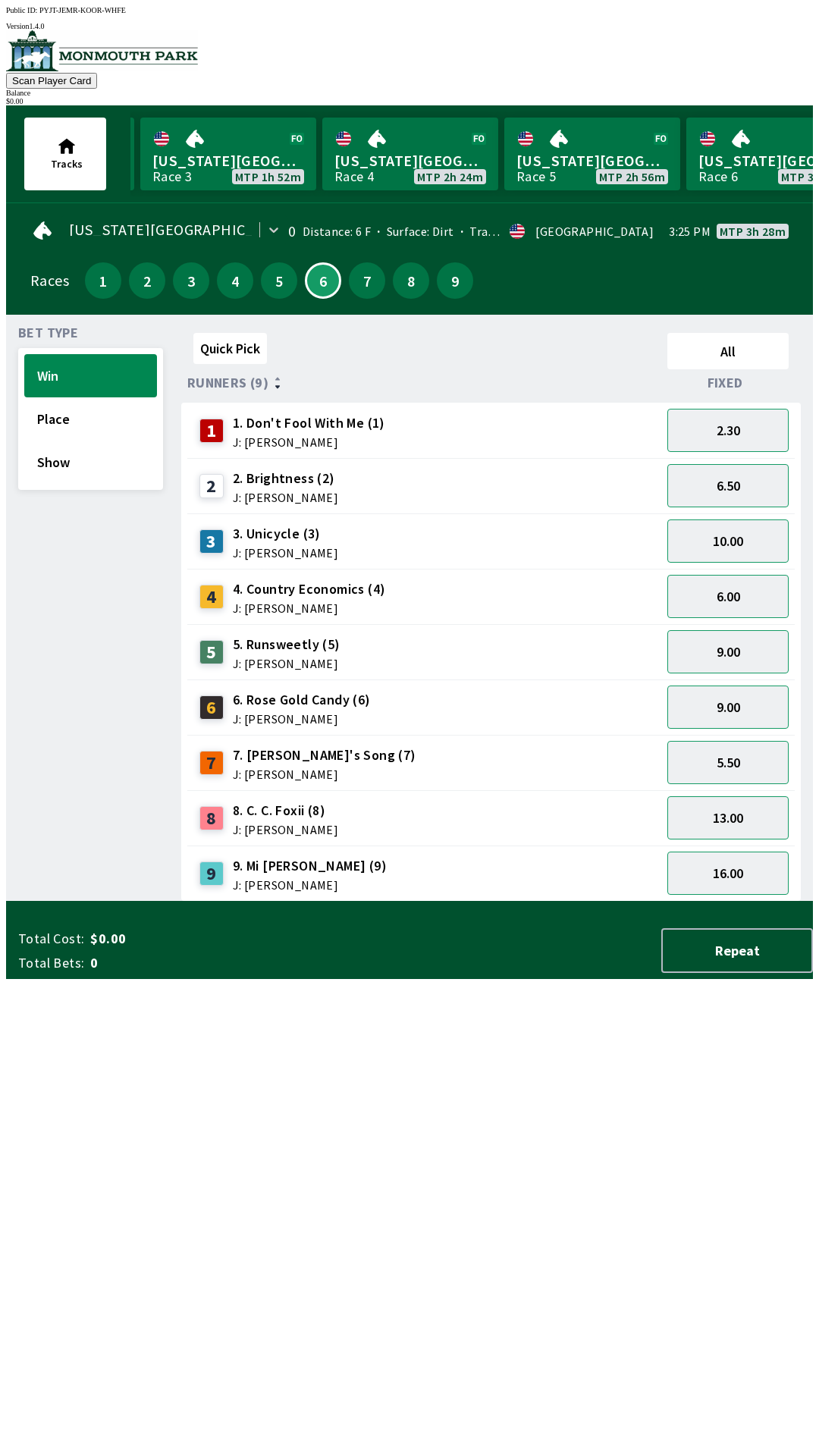
click at [320, 902] on div "Quick Pick All Runners (9) Fixed 1 1. Don't Fool With Me (1) J: [PERSON_NAME] 2…" at bounding box center [497, 614] width 632 height 575
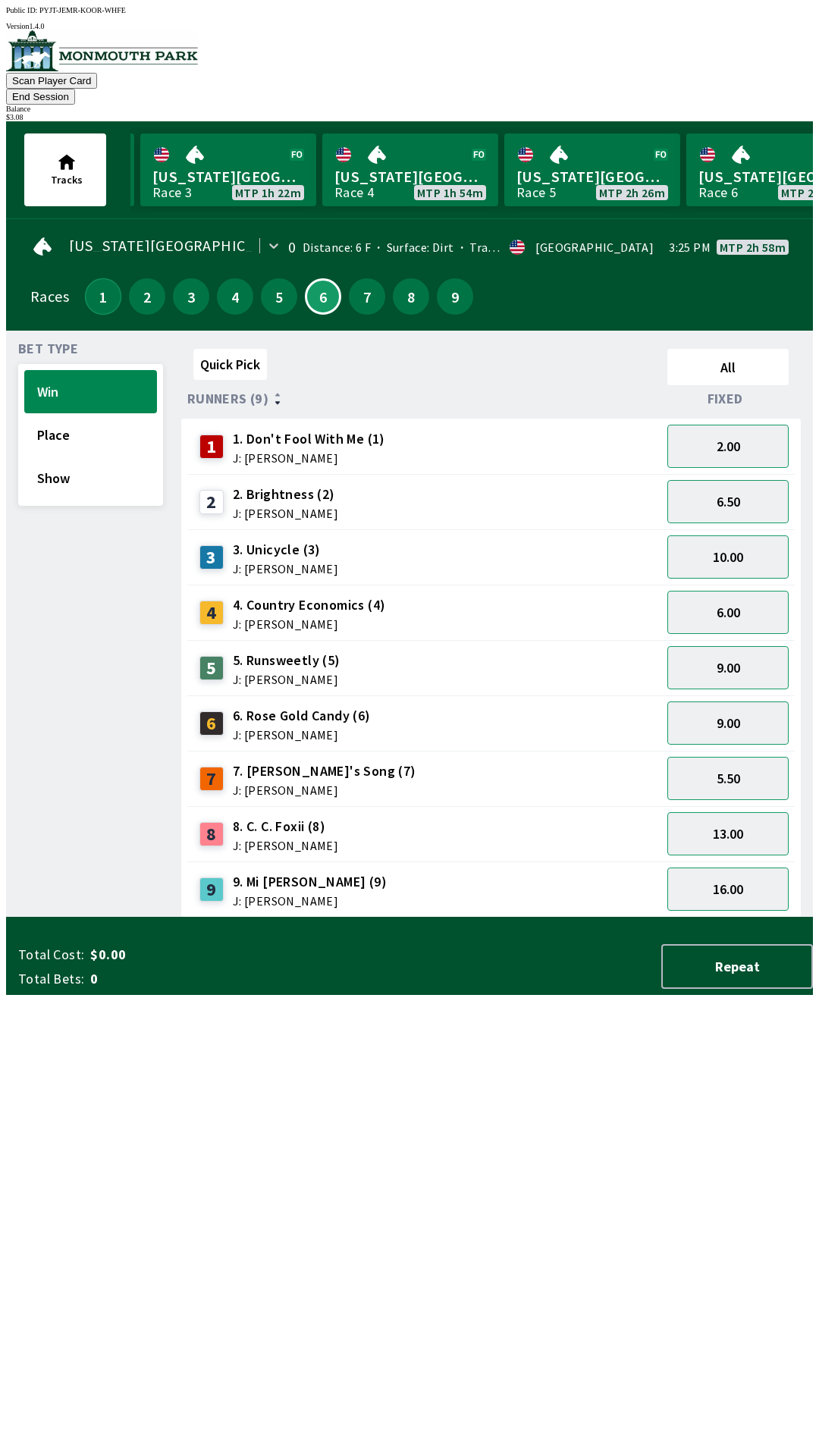
click at [91, 278] on button "1" at bounding box center [103, 296] width 36 height 36
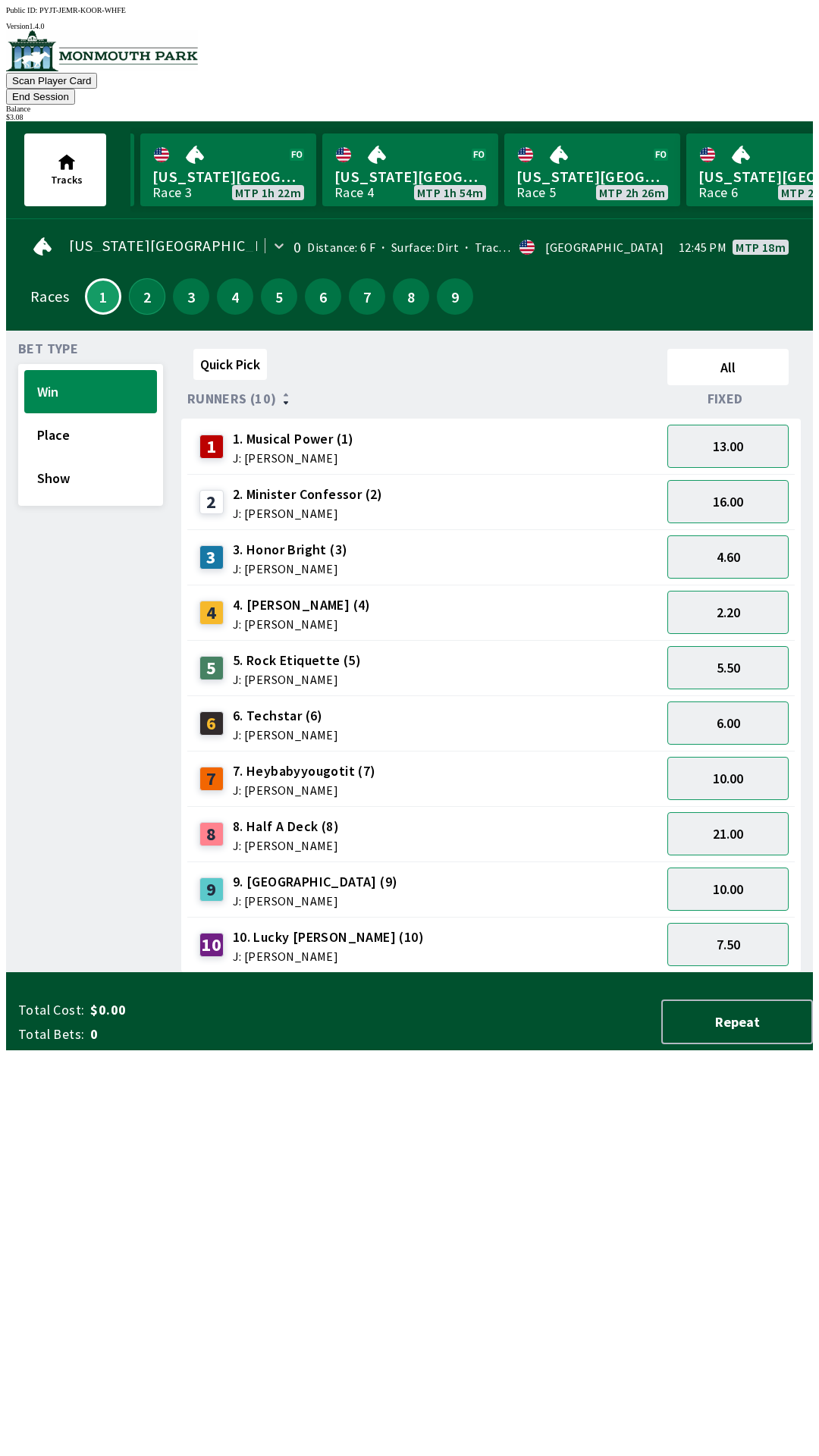
click at [135, 288] on button "2" at bounding box center [147, 296] width 36 height 36
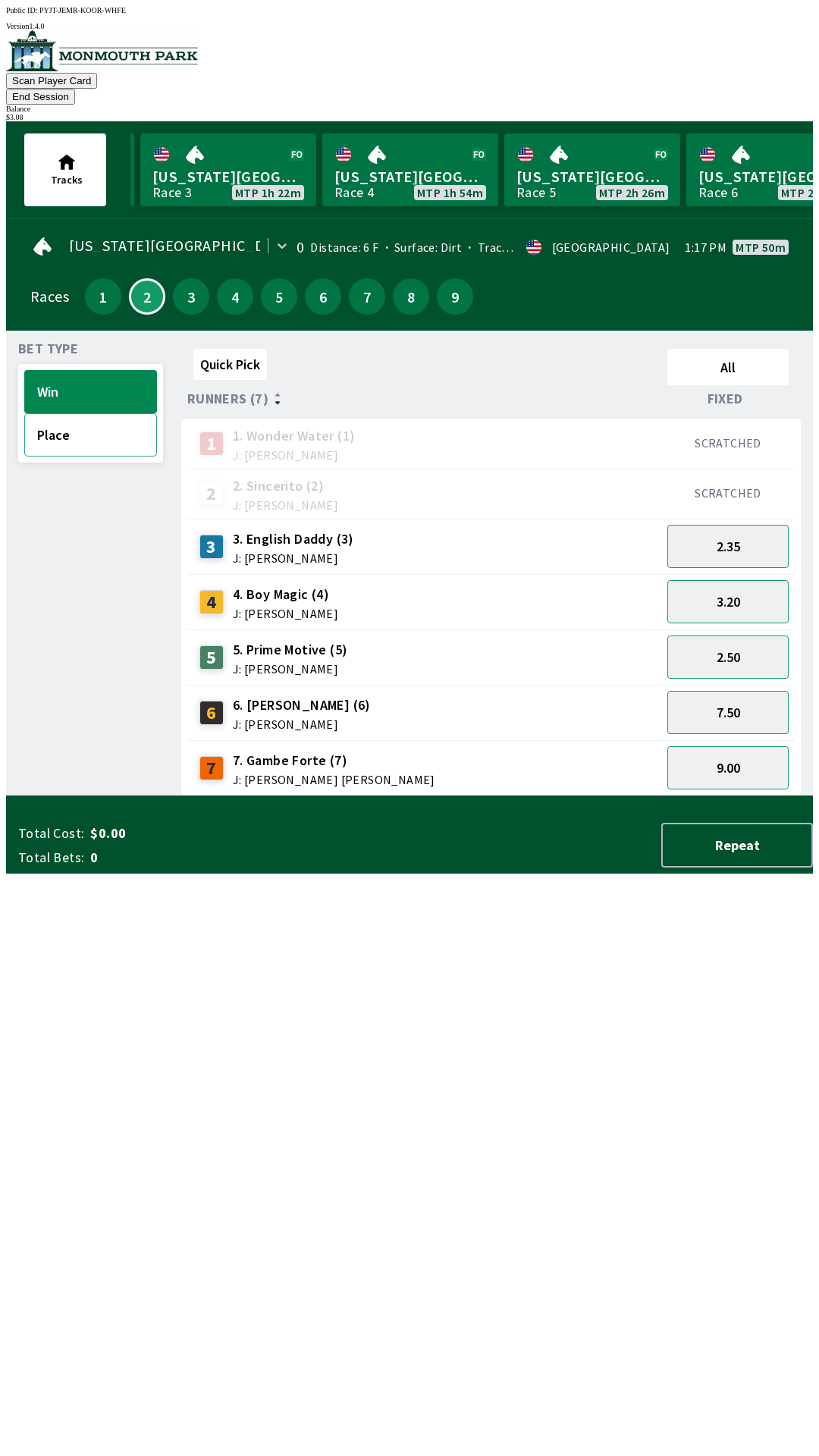
click at [85, 418] on button "Place" at bounding box center [91, 435] width 133 height 43
click at [746, 638] on button "1.35" at bounding box center [727, 657] width 121 height 43
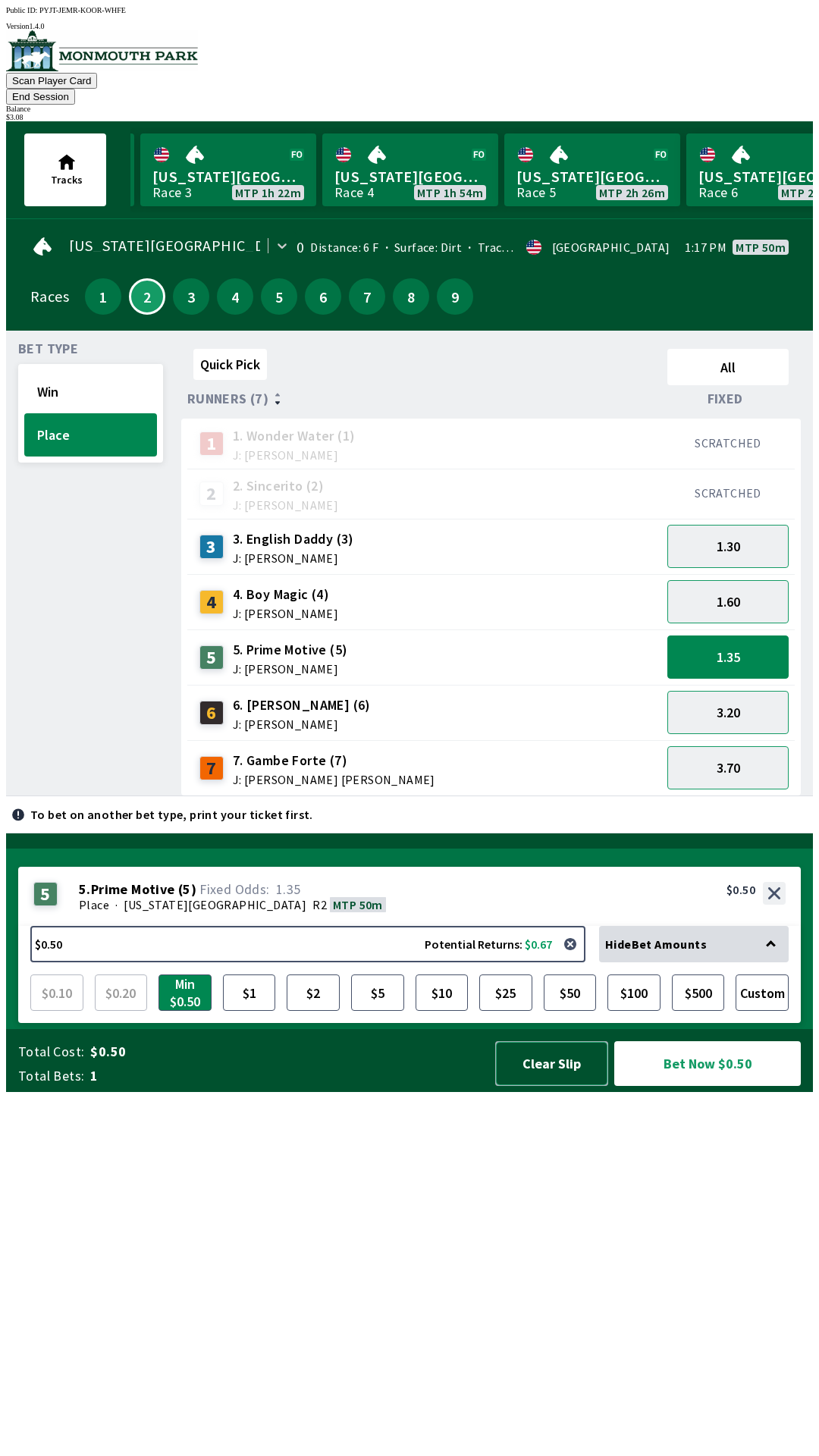
click at [536, 1086] on button "Clear Slip" at bounding box center [551, 1064] width 113 height 45
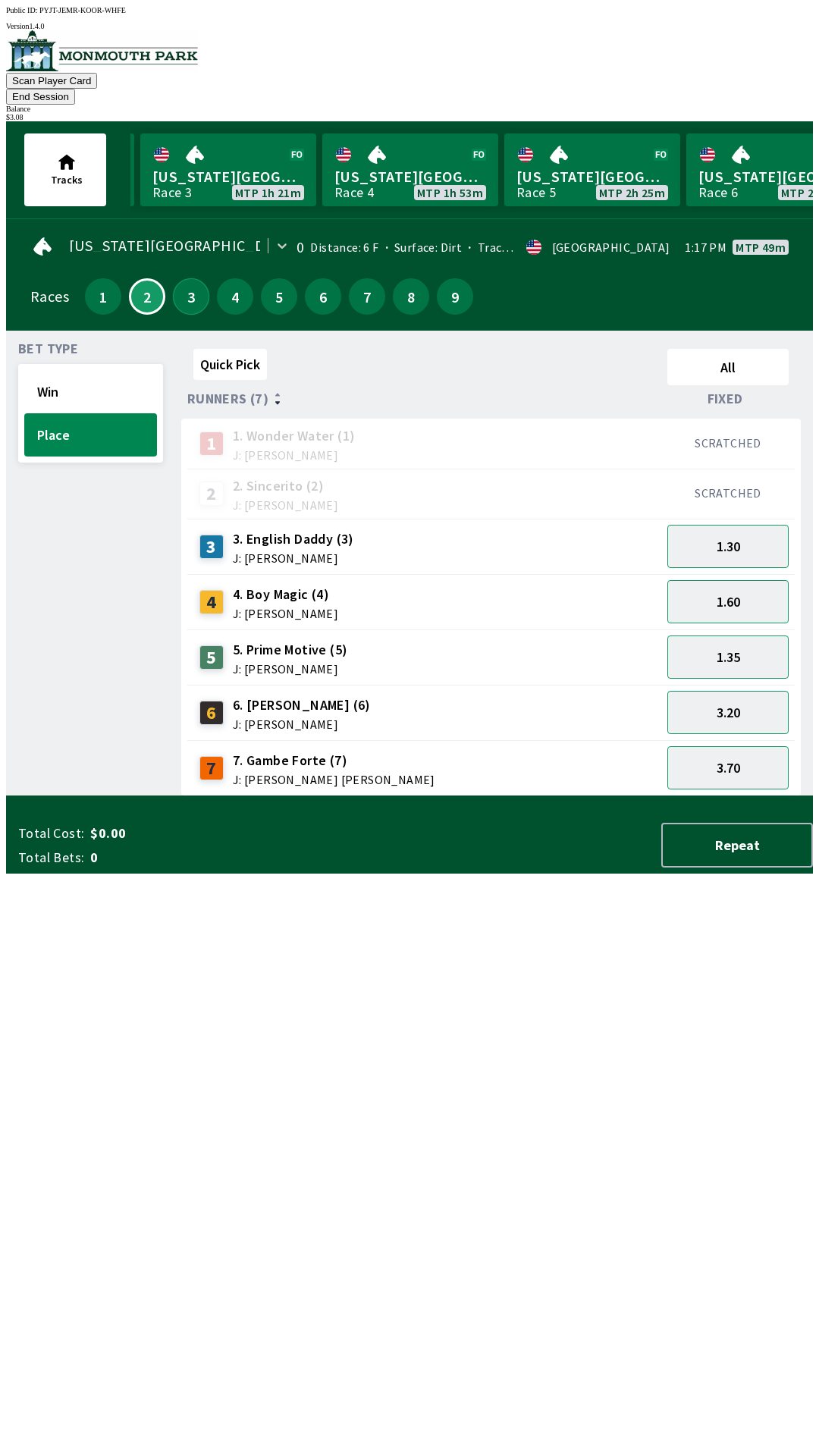
click at [181, 287] on button "3" at bounding box center [191, 296] width 36 height 36
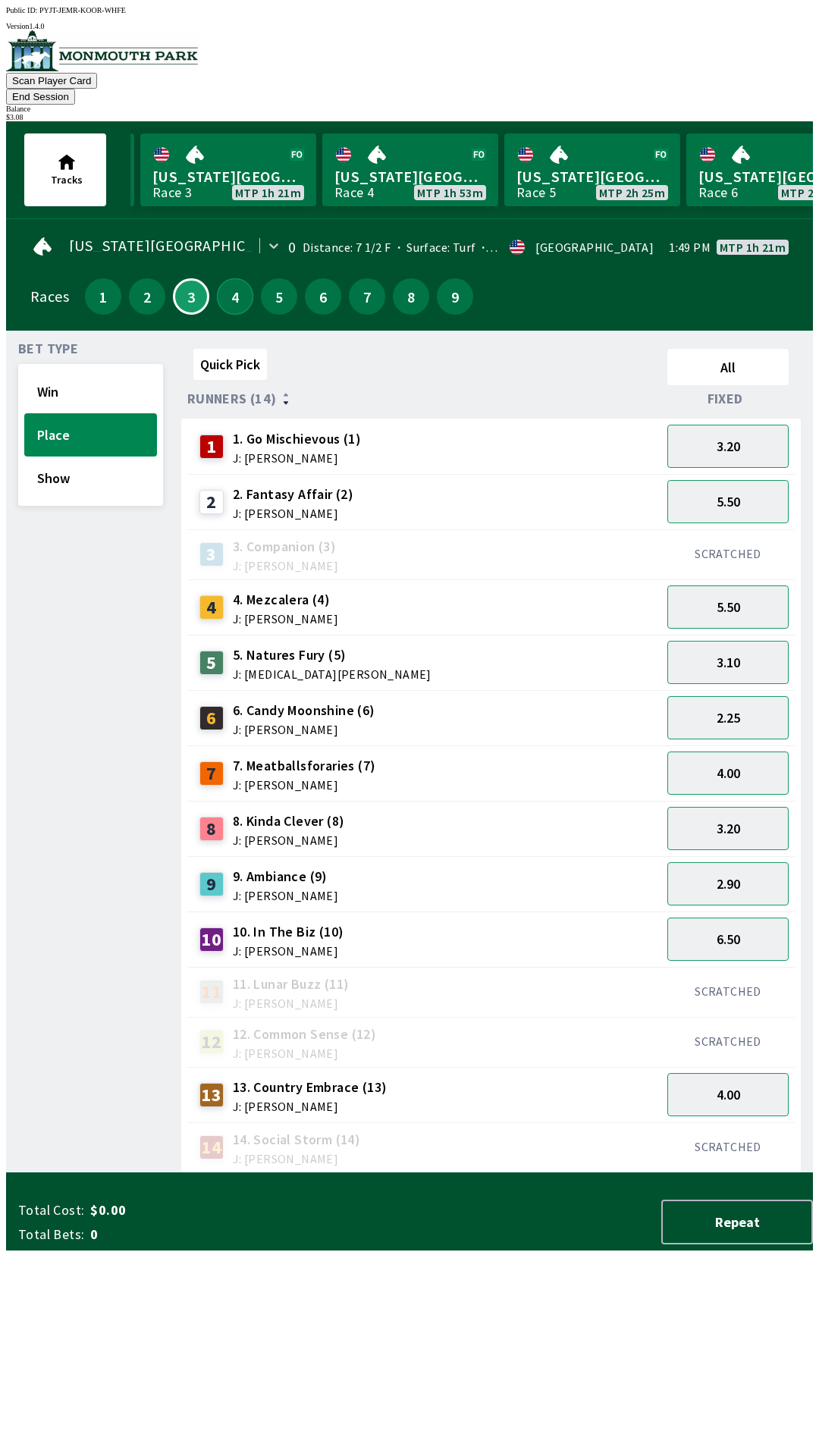
click at [226, 278] on button "4" at bounding box center [235, 296] width 36 height 36
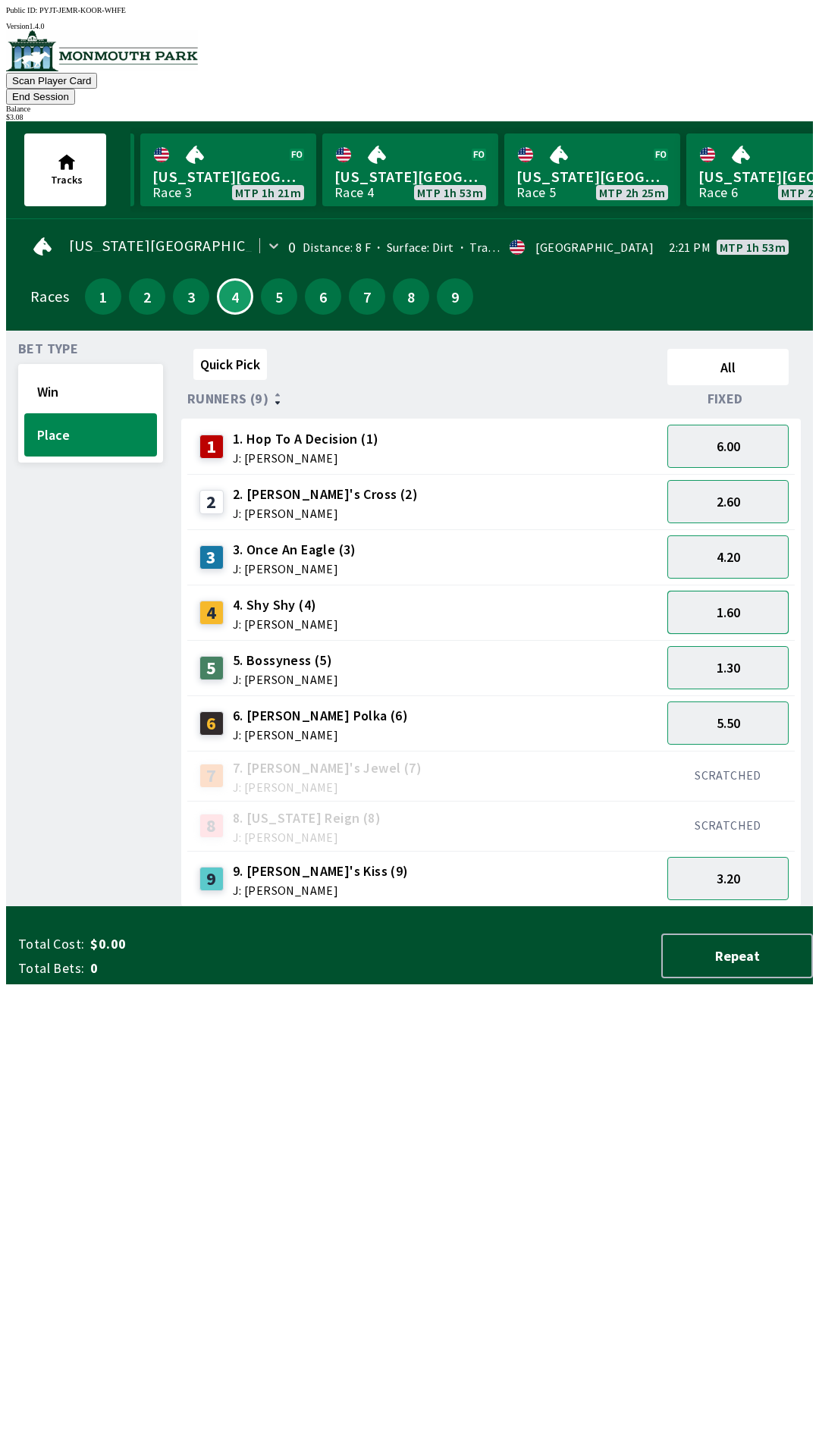
click at [747, 591] on button "1.60" at bounding box center [727, 613] width 121 height 43
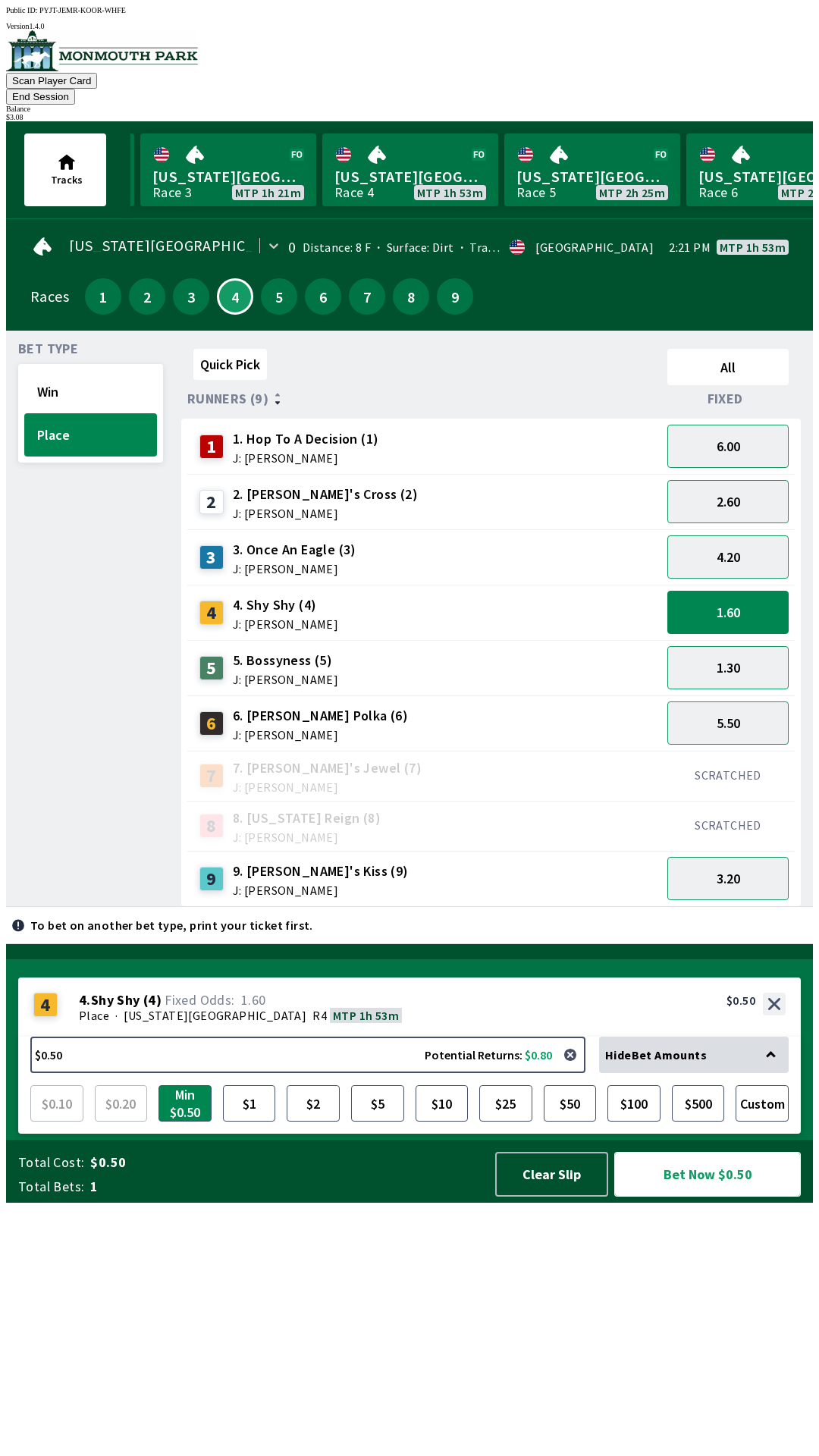
click at [701, 1197] on button "Bet Now $0.50" at bounding box center [708, 1174] width 187 height 45
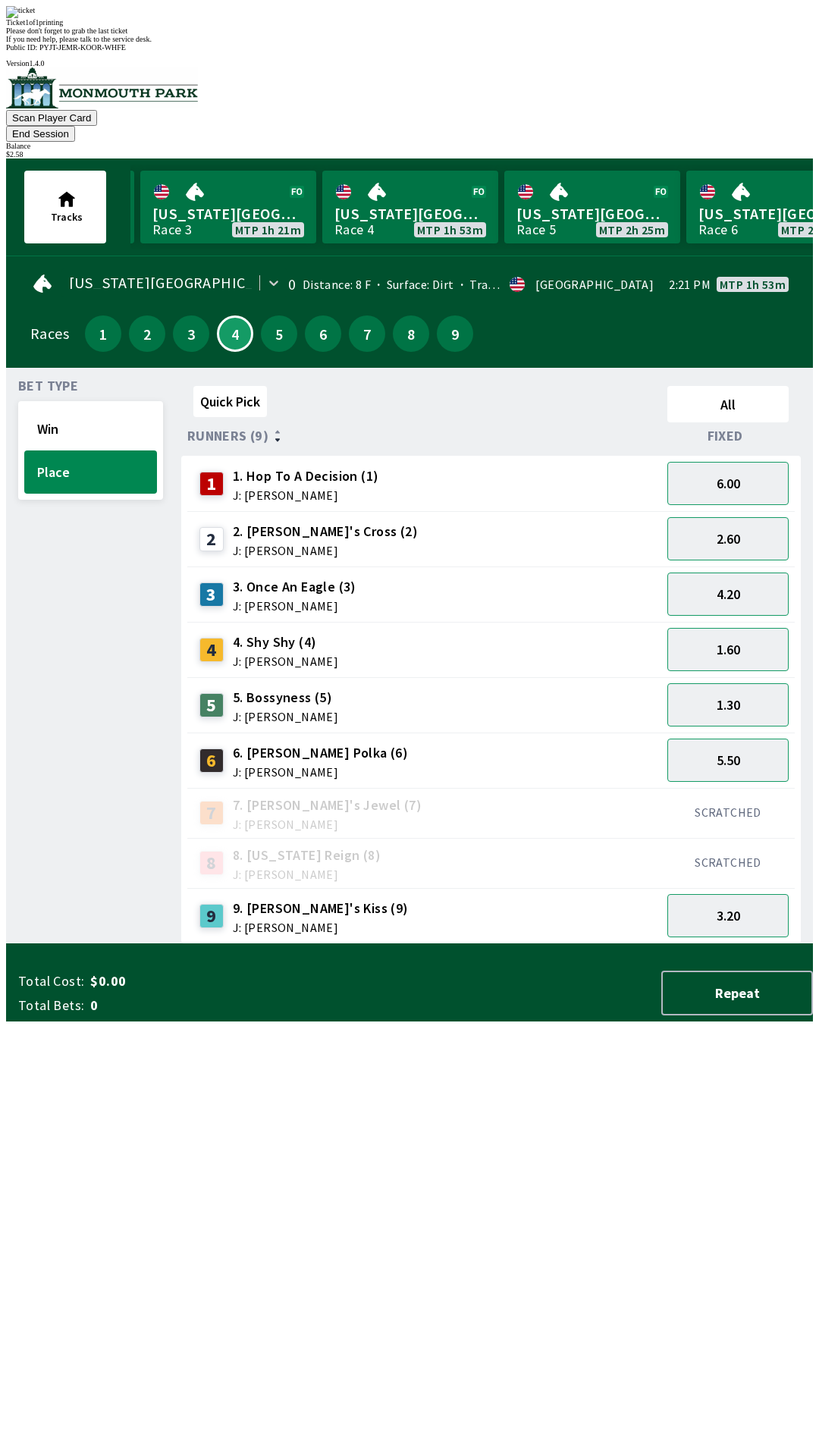
click at [55, 702] on div "Bet Type Win Place" at bounding box center [91, 662] width 145 height 564
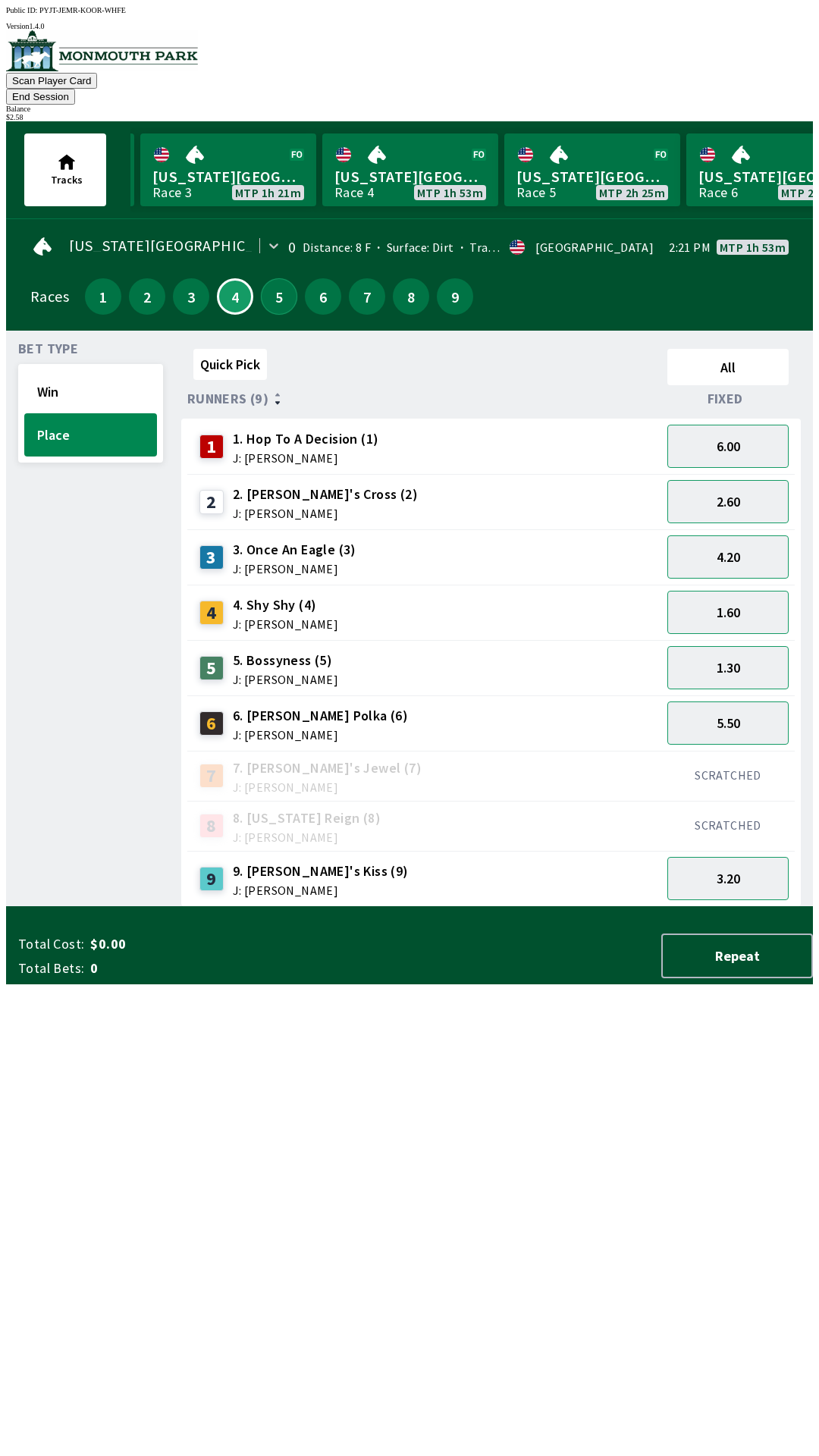
click at [269, 282] on button "5" at bounding box center [279, 296] width 36 height 36
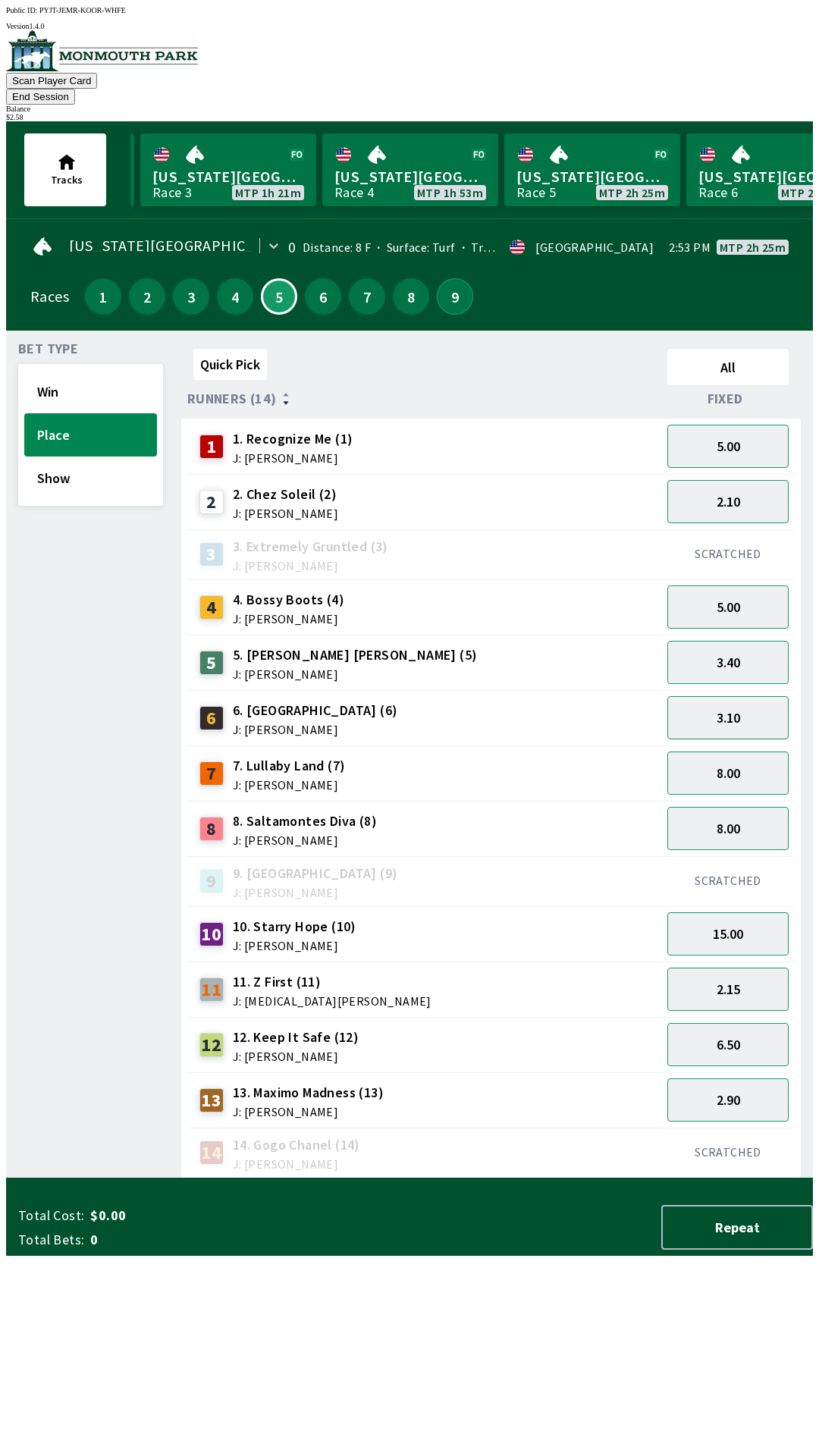
click at [449, 278] on button "9" at bounding box center [455, 296] width 36 height 36
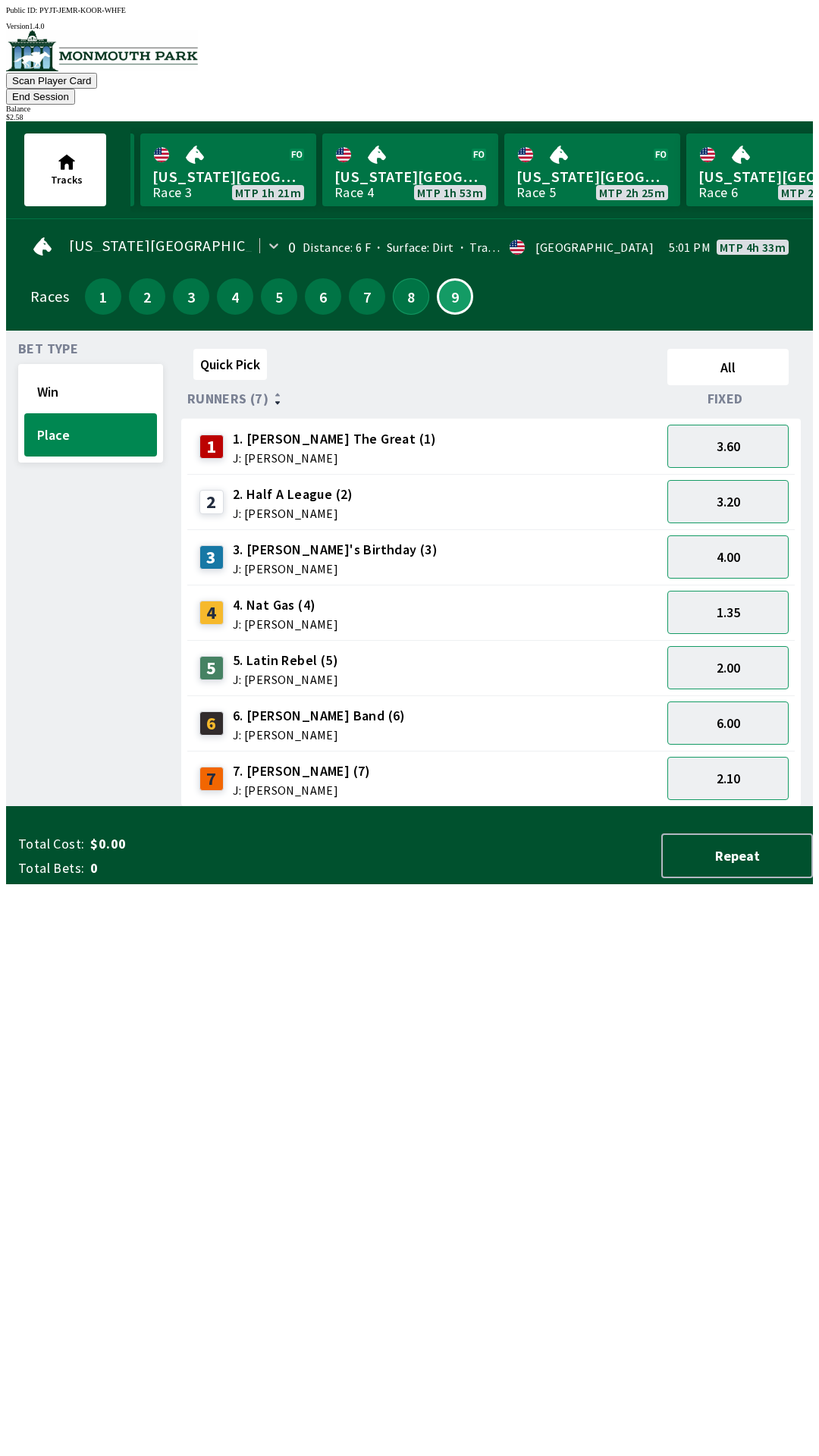
click at [405, 278] on button "8" at bounding box center [411, 296] width 36 height 36
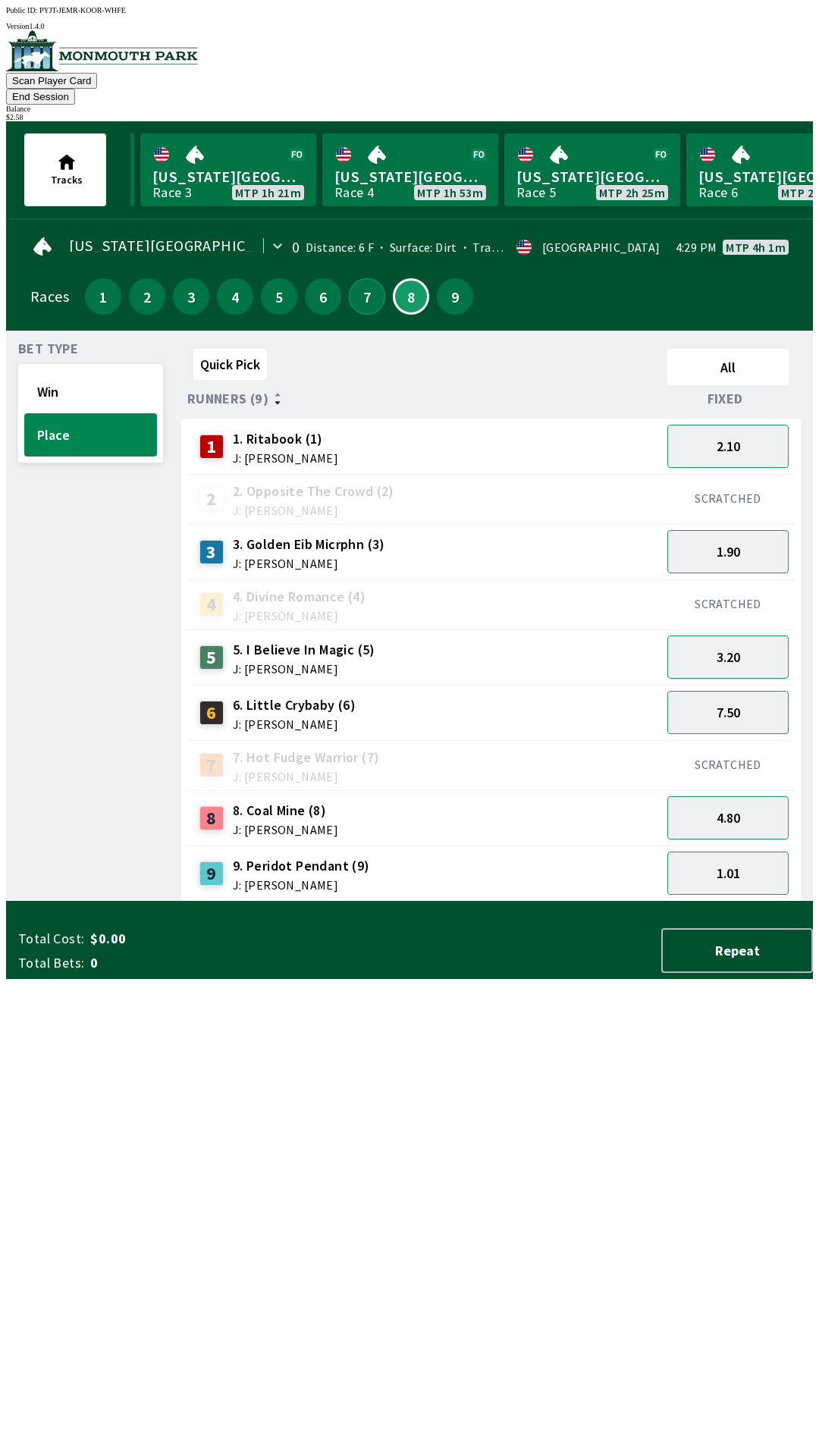
click at [353, 283] on button "7" at bounding box center [367, 296] width 36 height 36
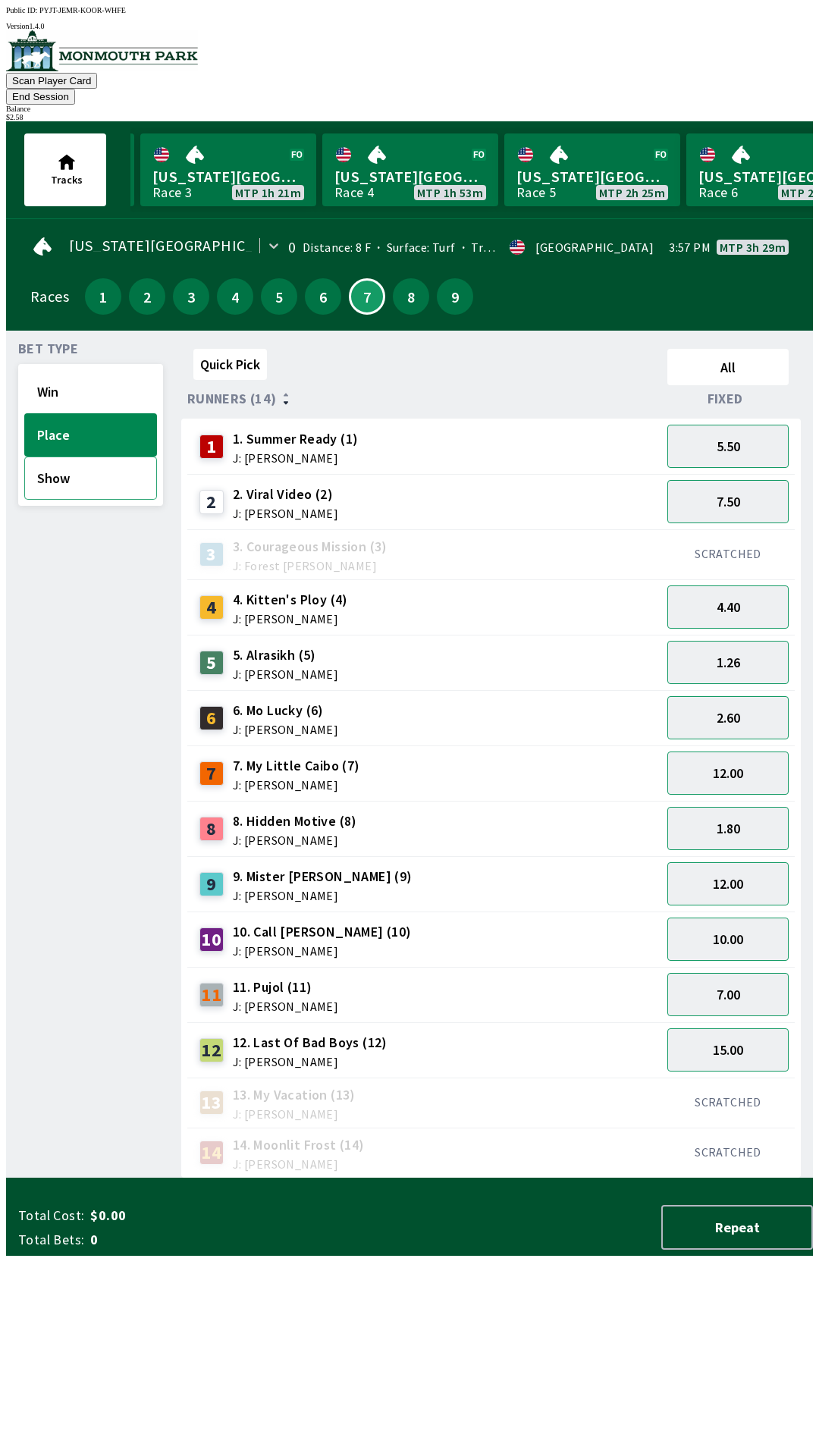
click at [74, 461] on button "Show" at bounding box center [91, 478] width 133 height 43
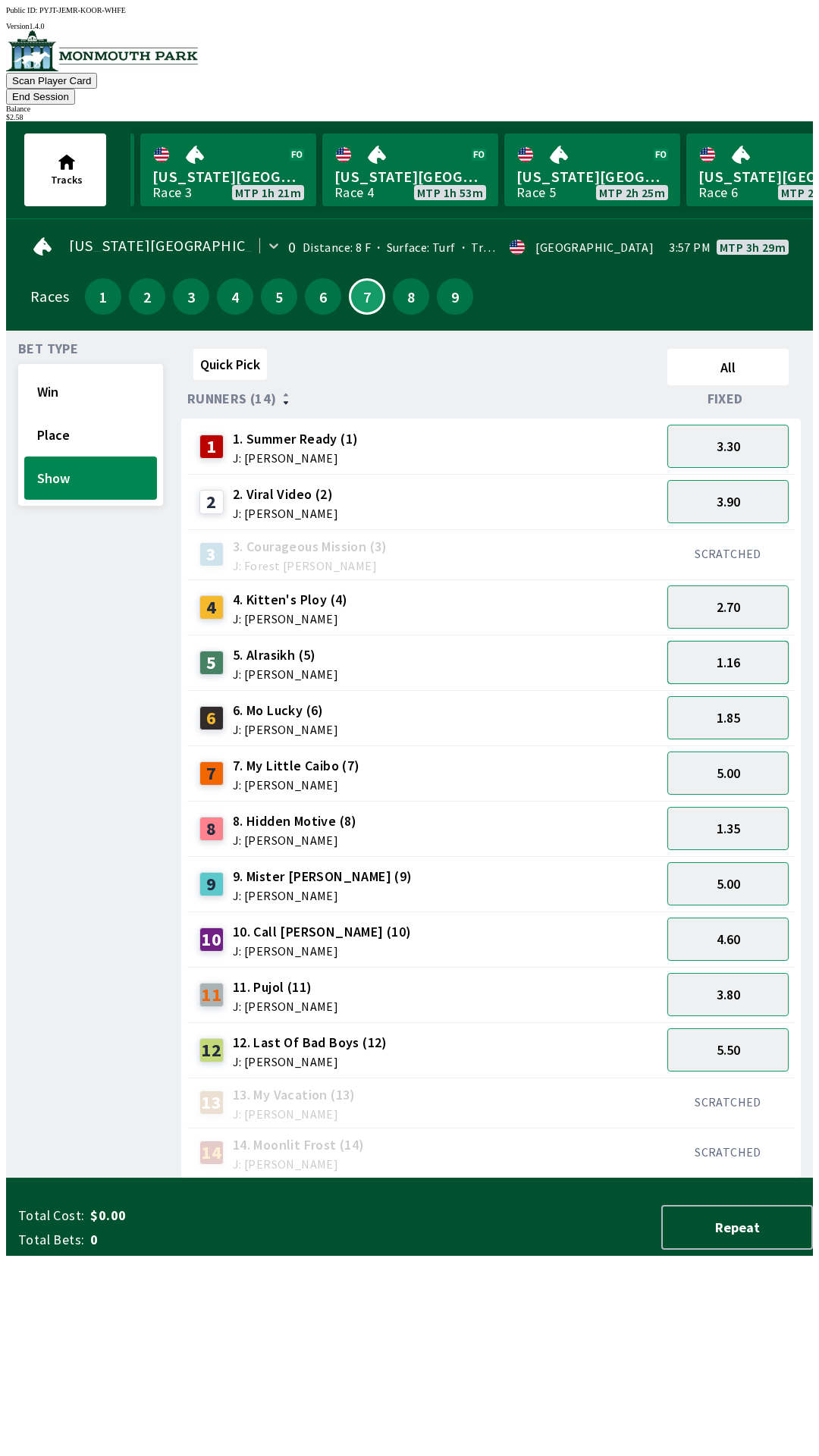
click at [752, 642] on button "1.16" at bounding box center [727, 663] width 121 height 43
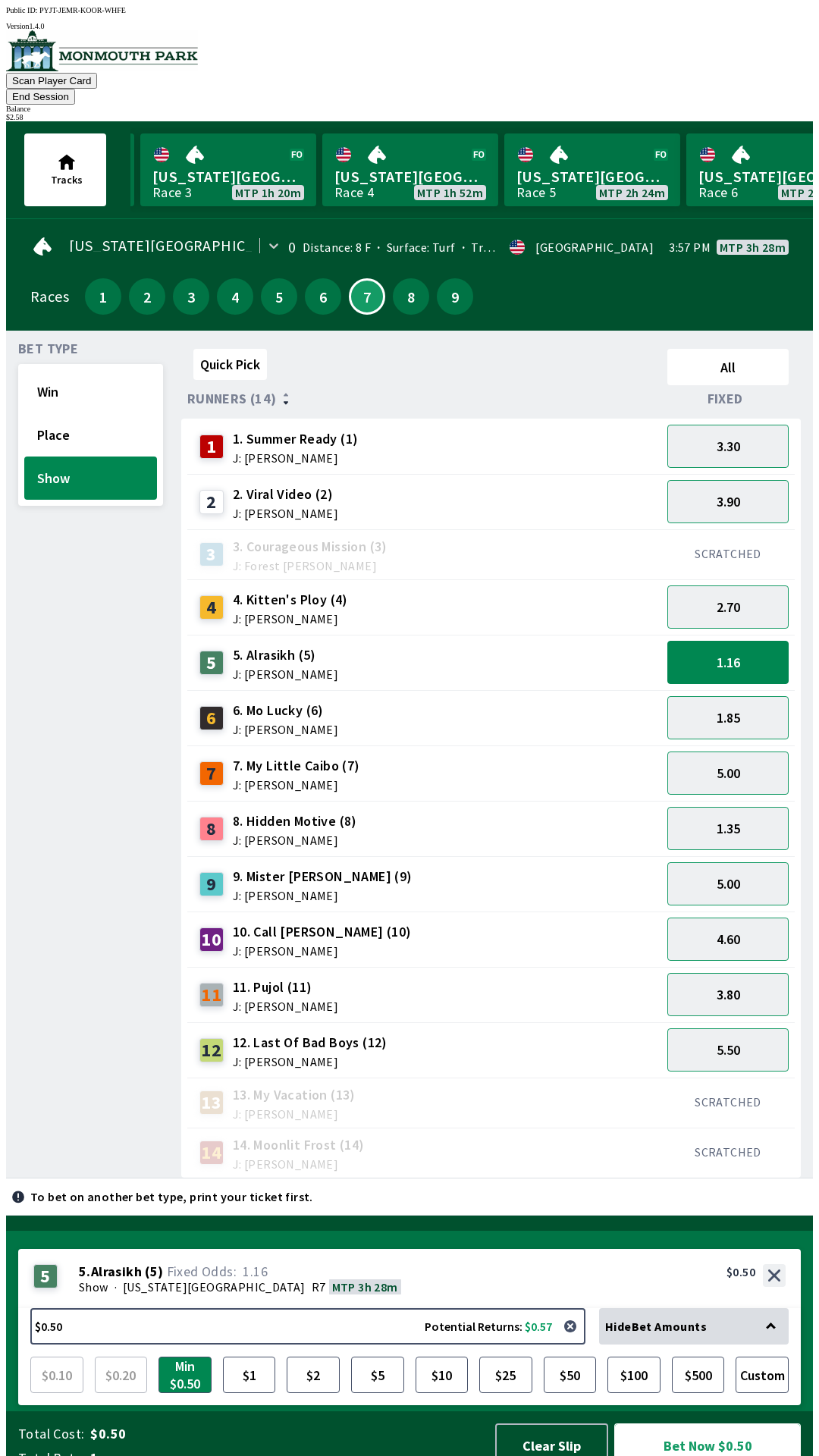
click at [709, 1423] on button "Bet Now $0.50" at bounding box center [708, 1446] width 187 height 45
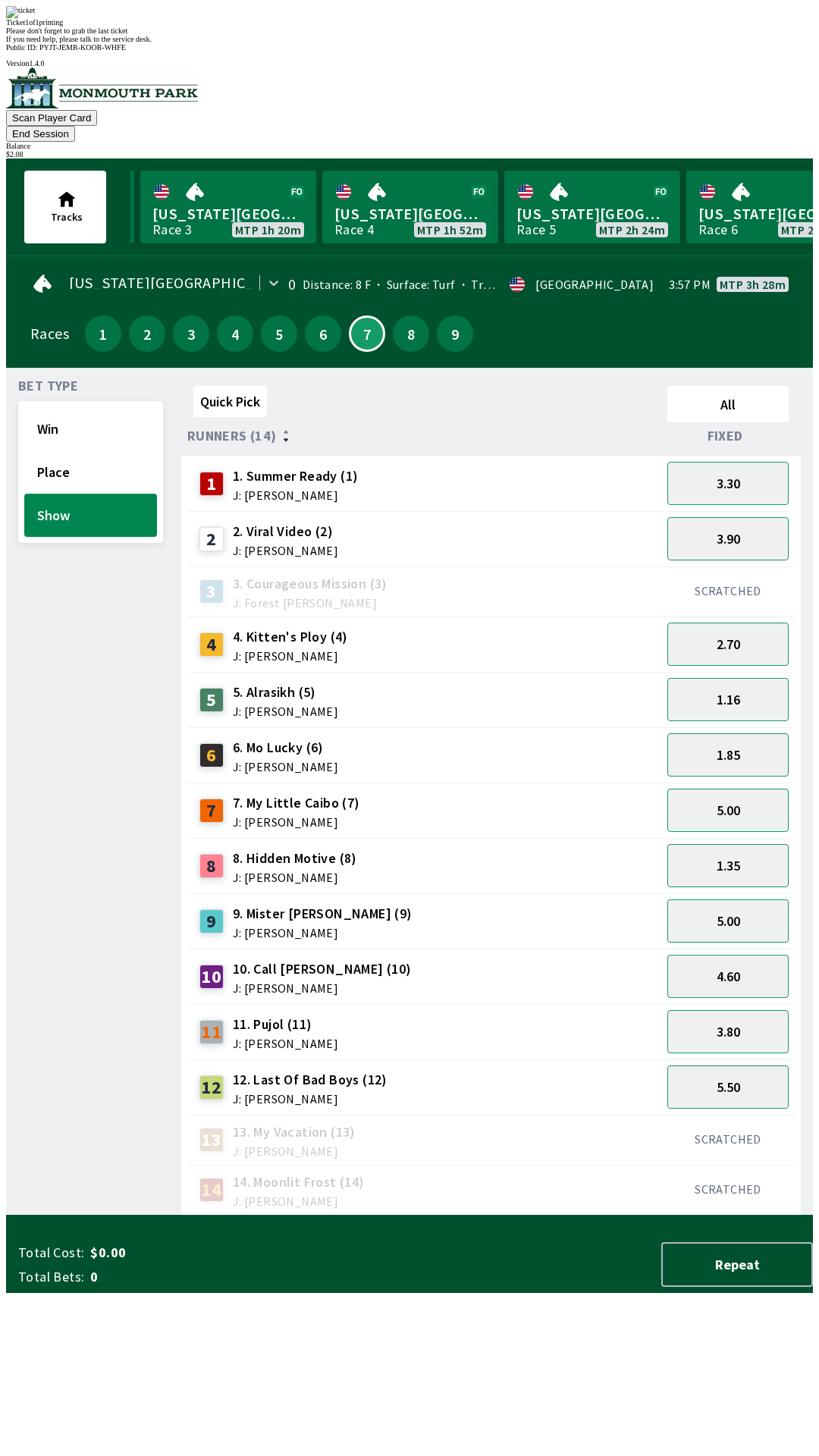
click at [41, 710] on div "Bet Type Win Place Show" at bounding box center [91, 798] width 145 height 836
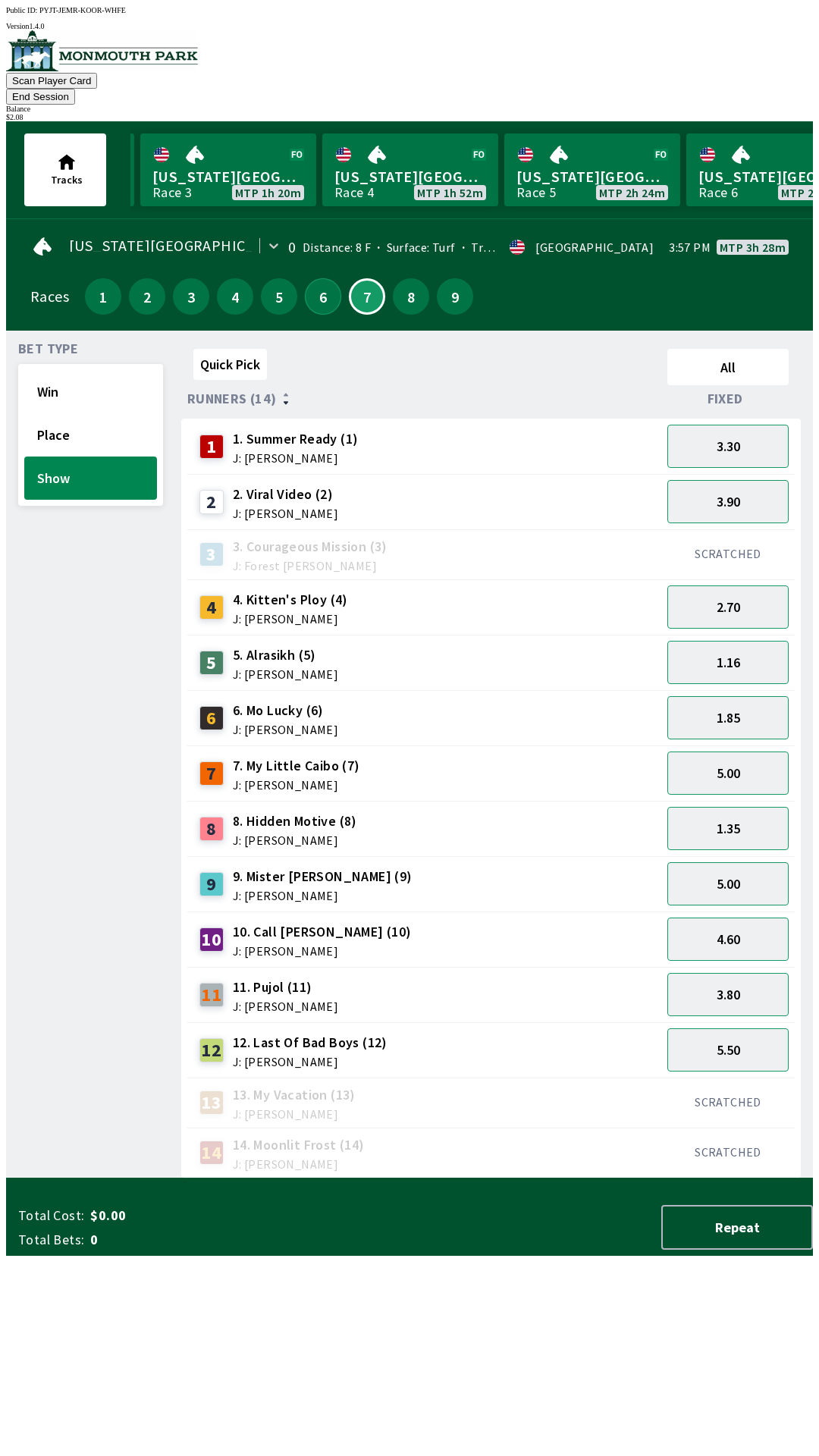
click at [308, 278] on button "6" at bounding box center [323, 296] width 36 height 36
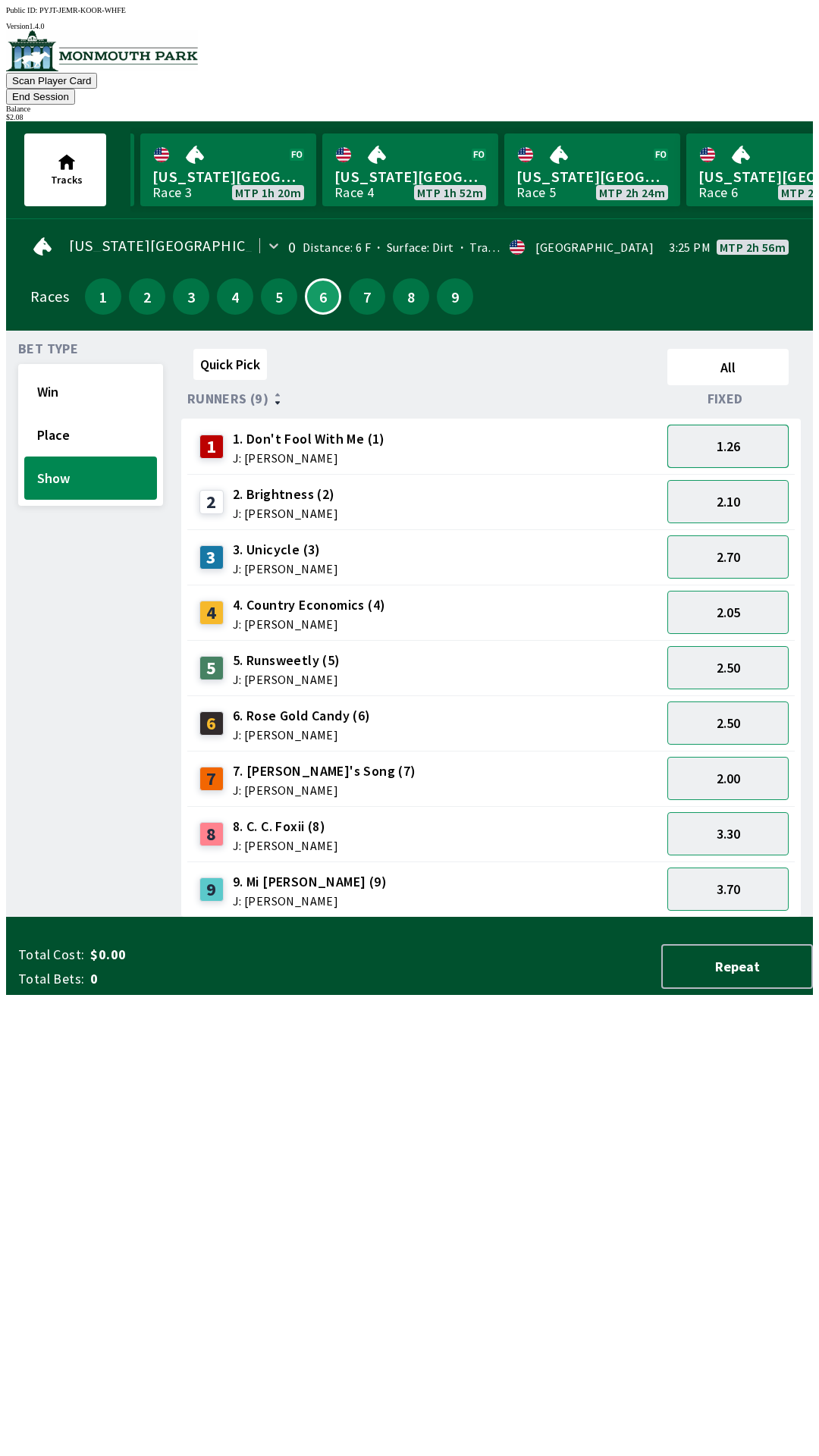
click at [726, 431] on button "1.26" at bounding box center [727, 447] width 121 height 43
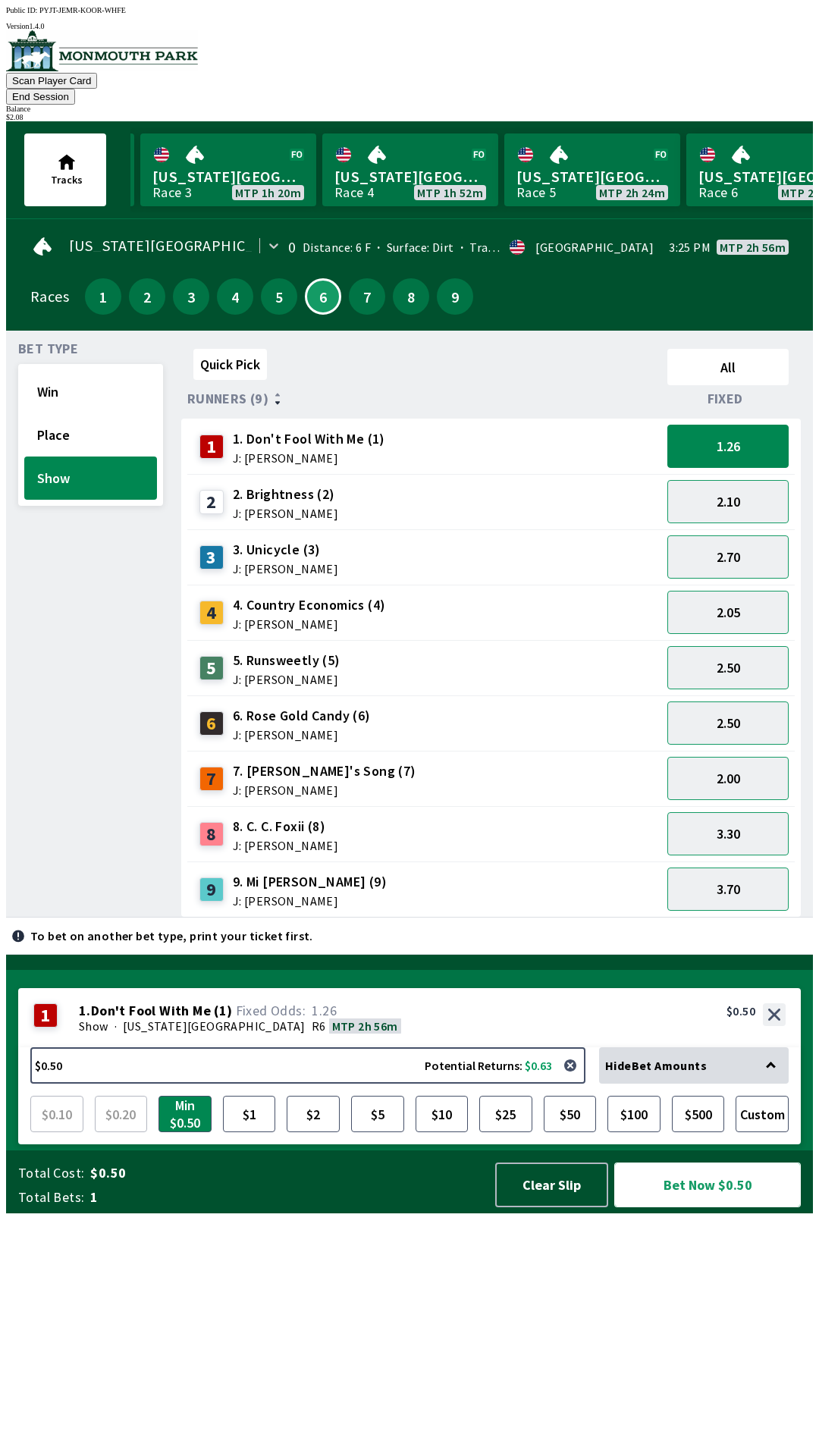
click at [697, 1207] on button "Bet Now $0.50" at bounding box center [708, 1185] width 187 height 45
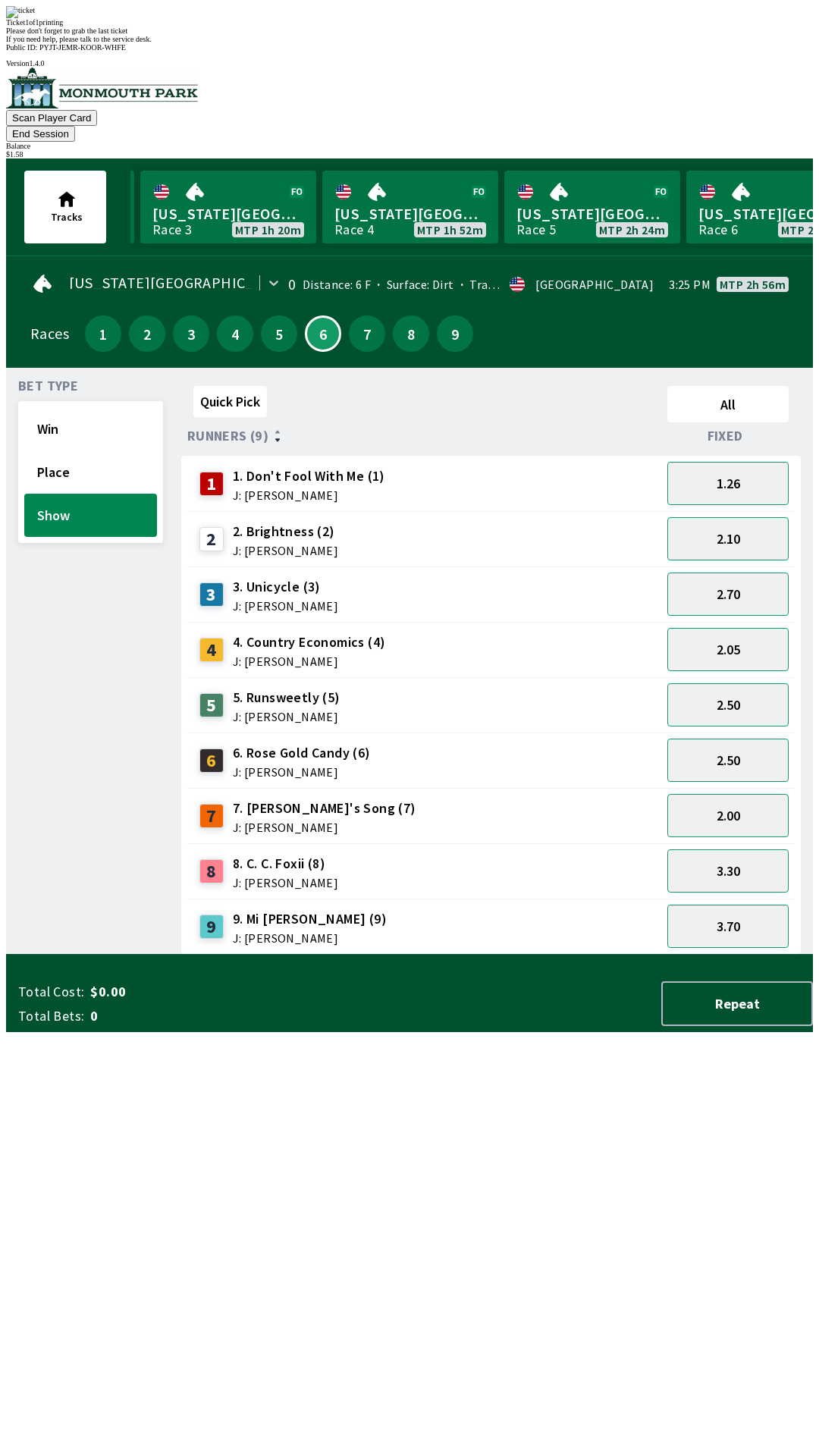
click at [50, 666] on div "Bet Type Win Place Show" at bounding box center [91, 667] width 145 height 575
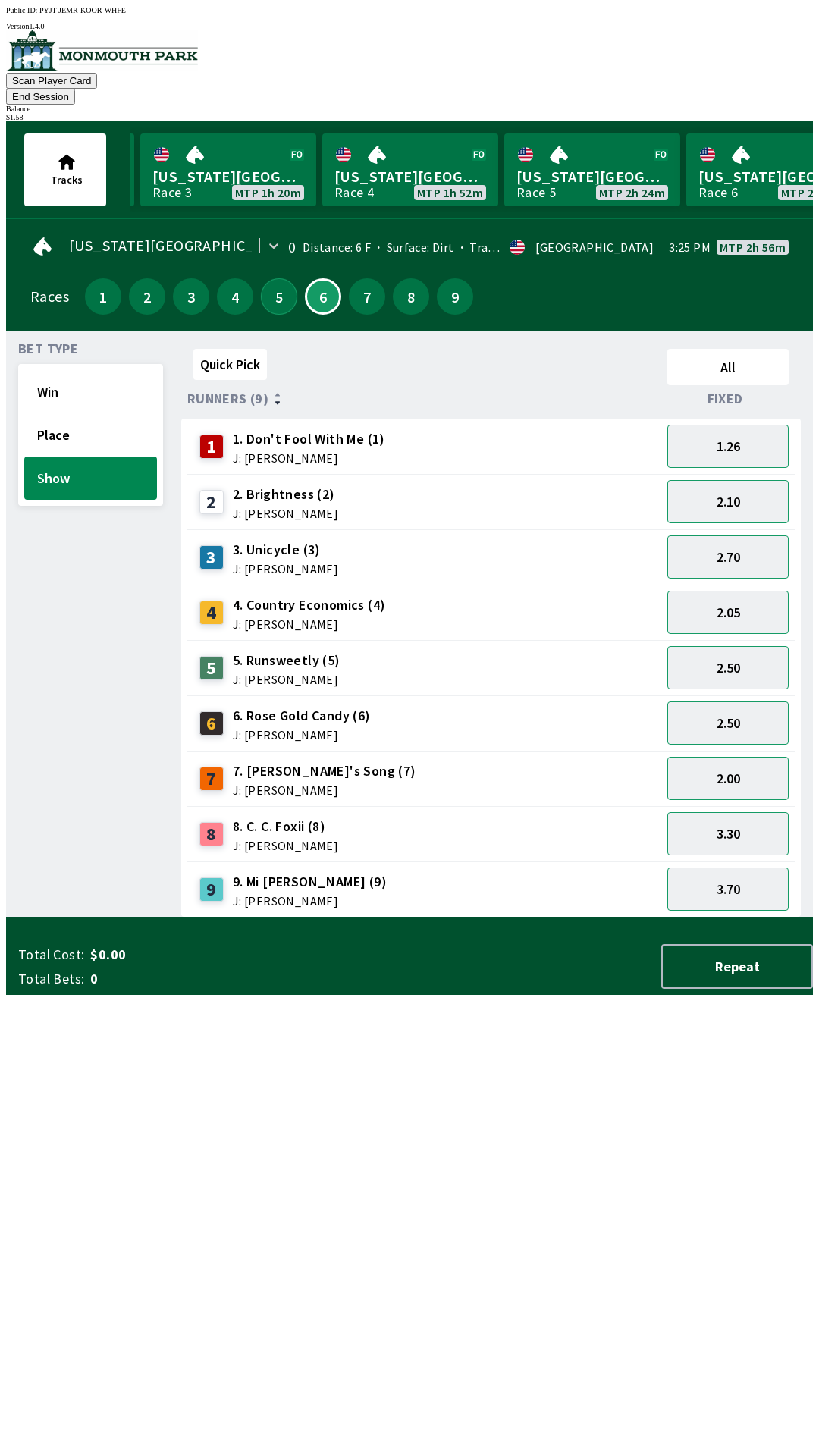
click at [276, 278] on button "5" at bounding box center [279, 296] width 36 height 36
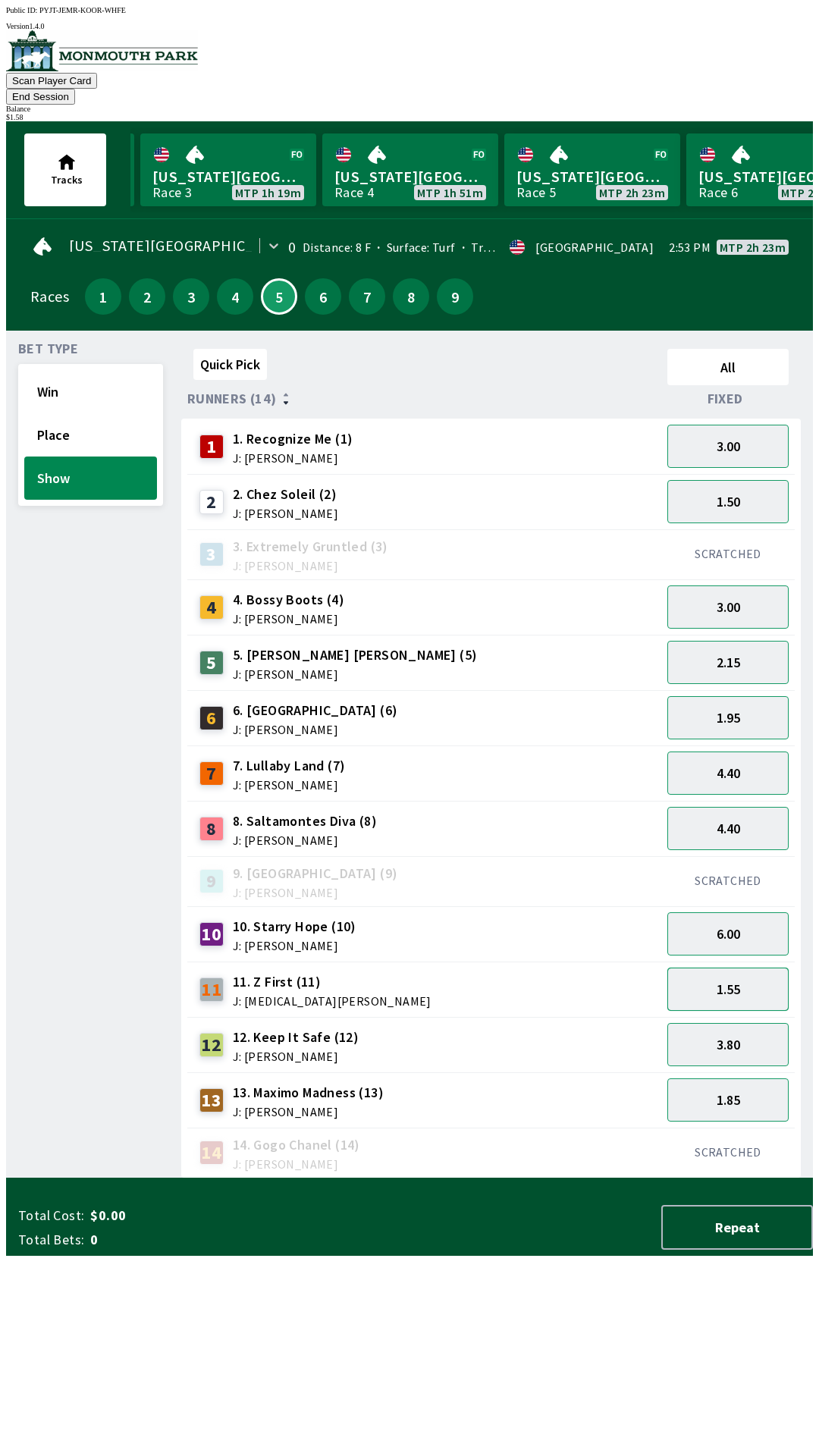
click at [747, 968] on button "1.55" at bounding box center [727, 989] width 121 height 43
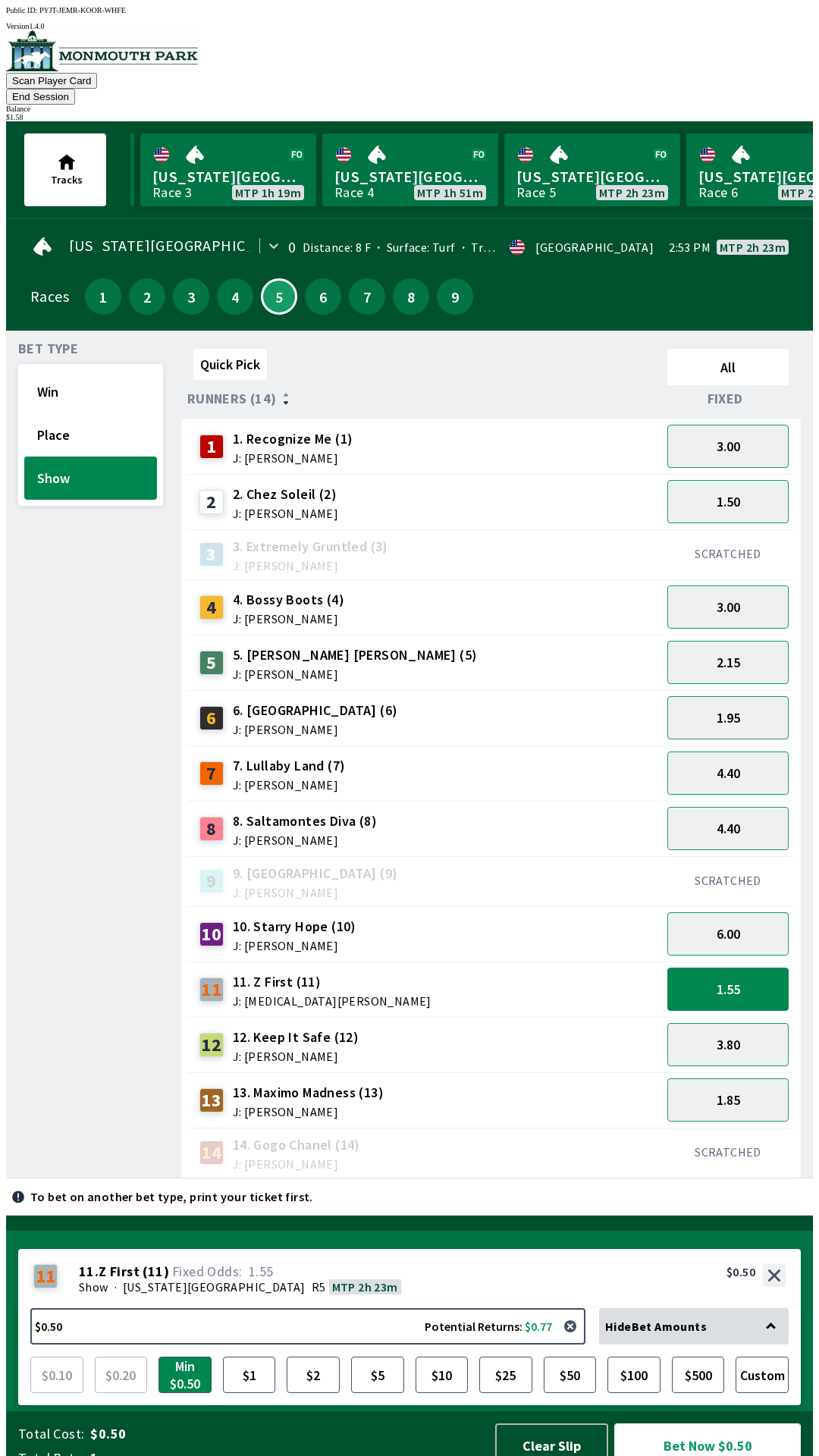
click at [701, 1428] on button "Bet Now $0.50" at bounding box center [708, 1446] width 187 height 45
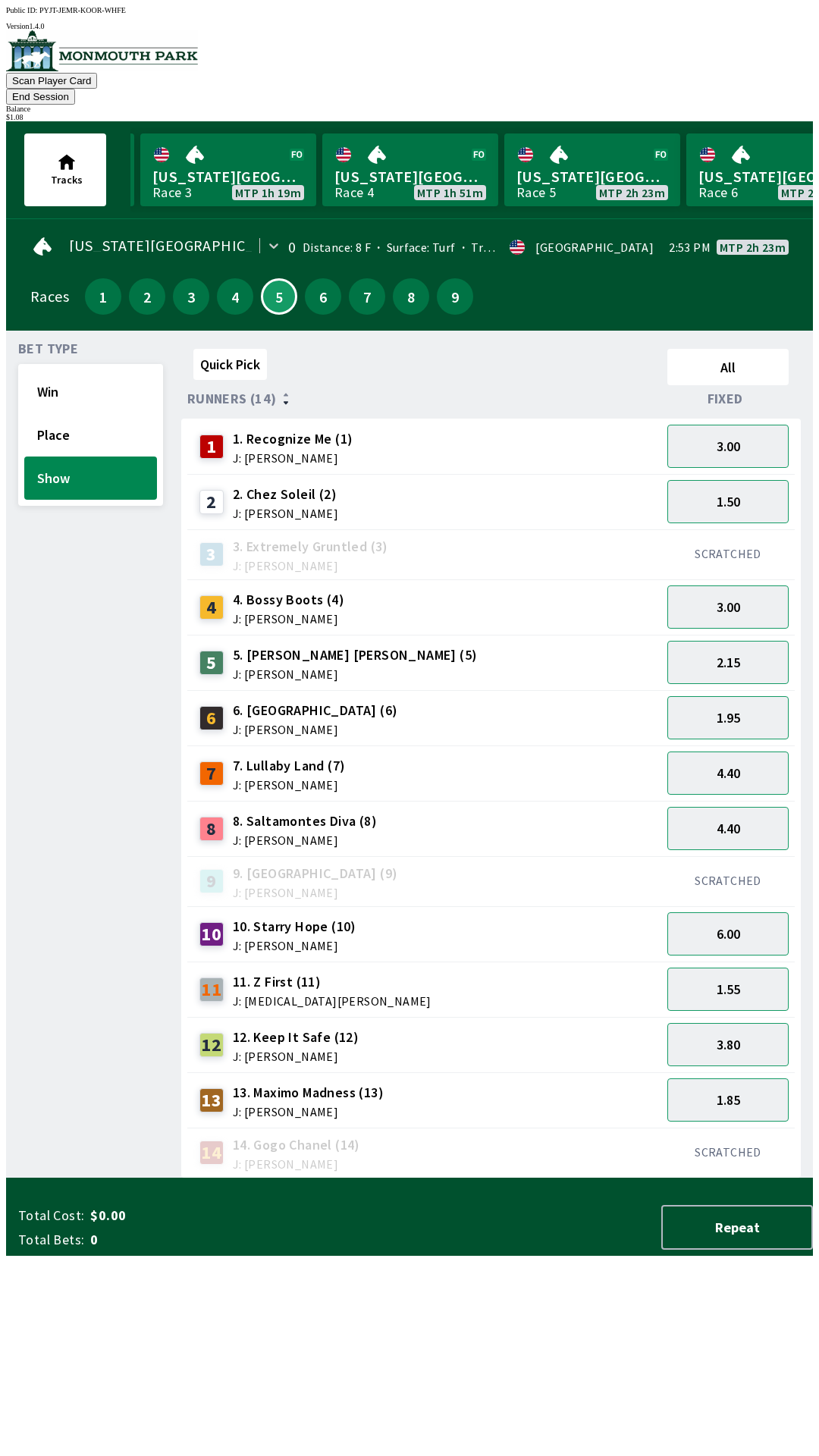
click at [47, 617] on div "Bet Type Win Place Show" at bounding box center [91, 760] width 145 height 836
click at [177, 283] on button "3" at bounding box center [191, 296] width 36 height 36
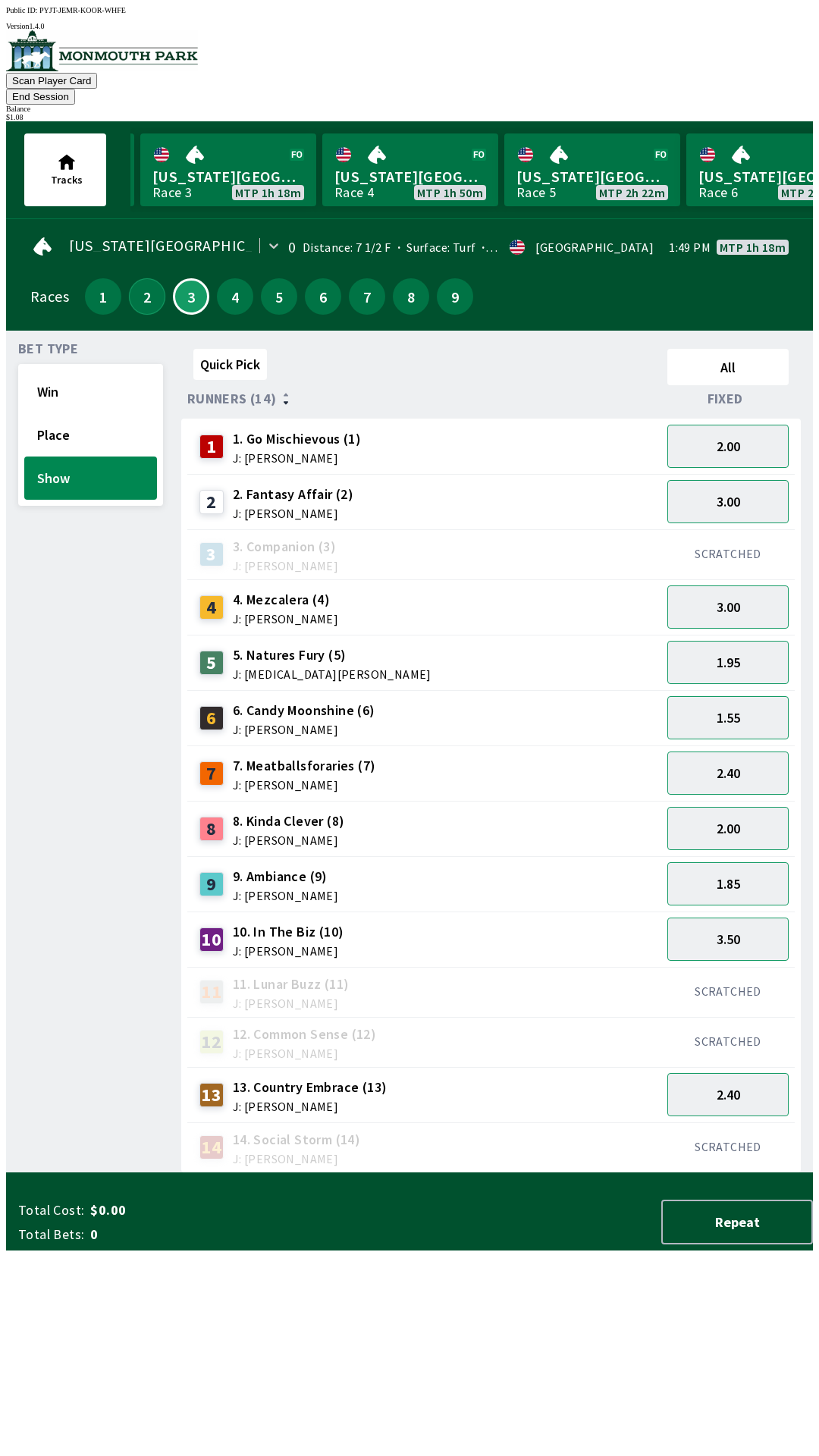
click at [140, 278] on button "2" at bounding box center [147, 296] width 36 height 36
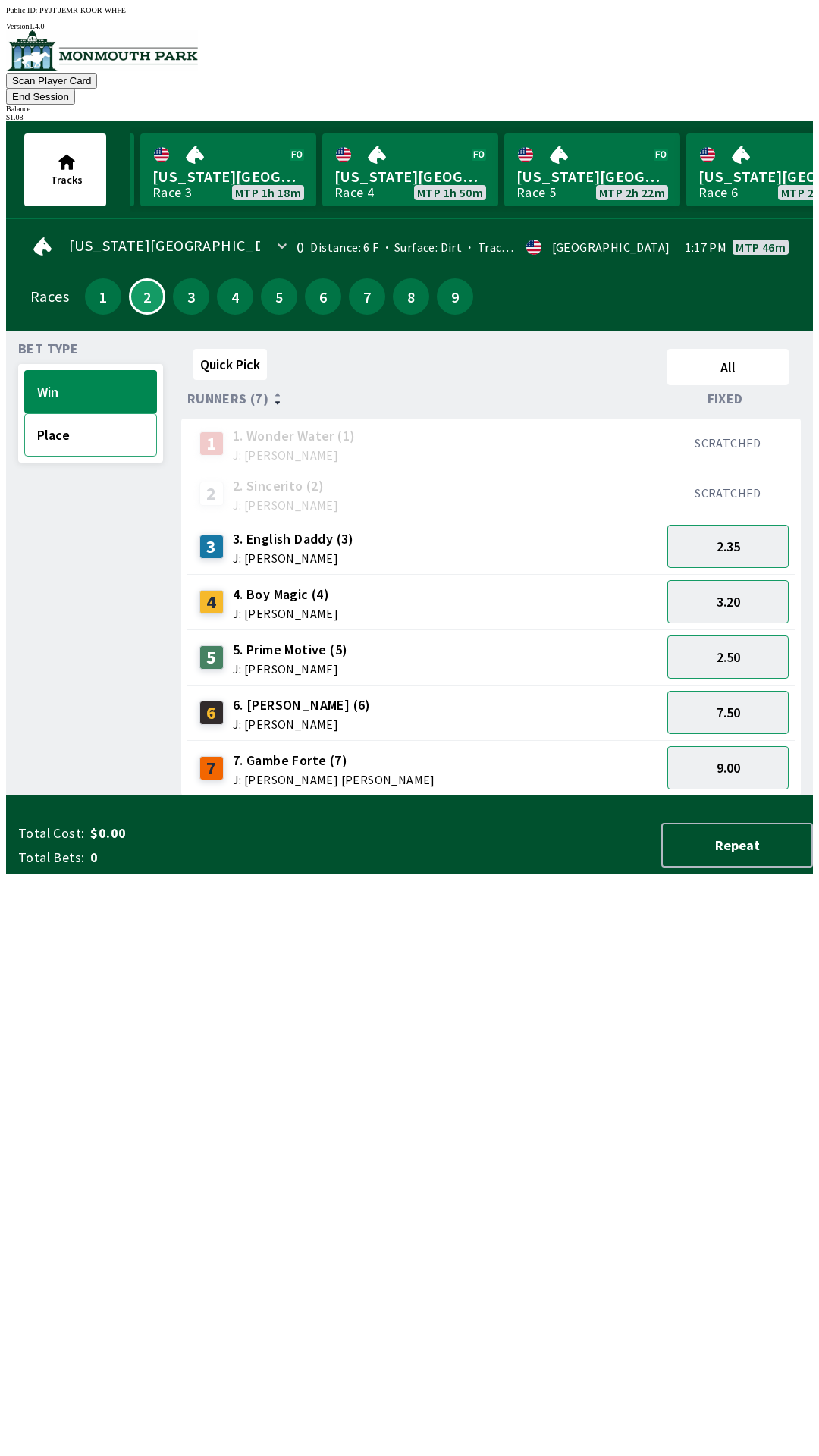
click at [90, 413] on button "Place" at bounding box center [91, 435] width 133 height 43
click at [87, 278] on button "1" at bounding box center [103, 296] width 36 height 36
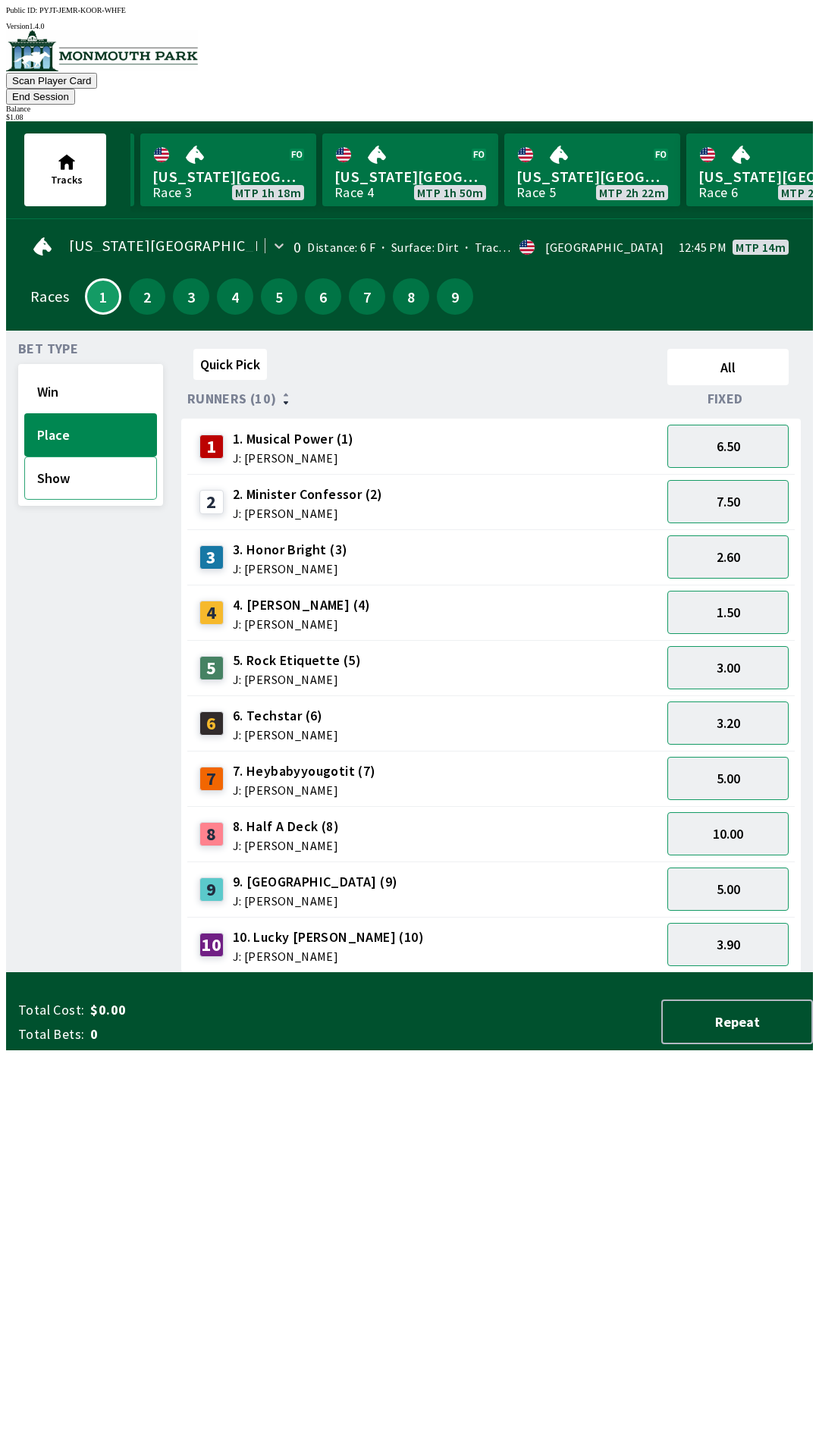
click at [115, 462] on button "Show" at bounding box center [91, 478] width 133 height 43
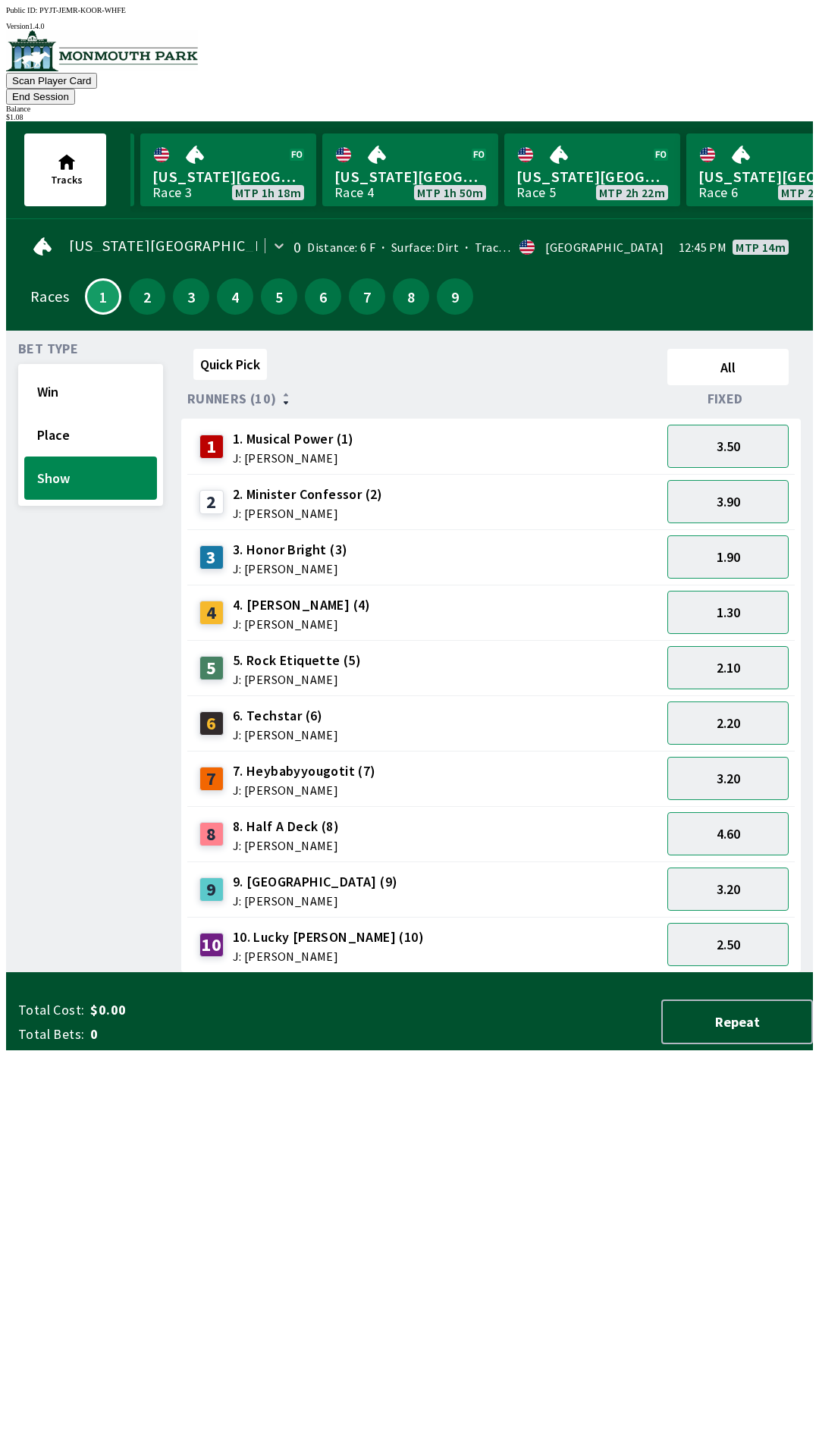
click at [49, 690] on div "Bet Type Win Place Show" at bounding box center [91, 658] width 145 height 630
click at [75, 89] on button "End Session" at bounding box center [41, 97] width 69 height 16
